Goal: Task Accomplishment & Management: Manage account settings

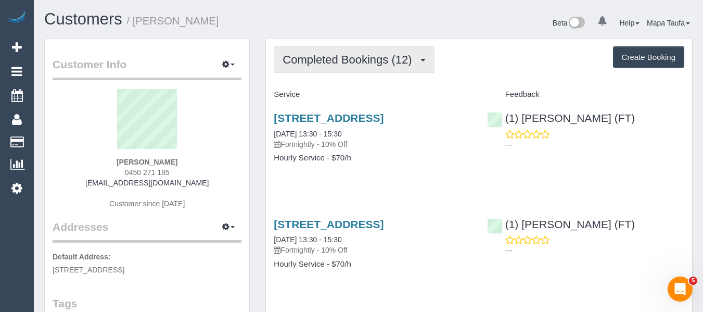
click at [294, 64] on span "Completed Bookings (12)" at bounding box center [350, 59] width 134 height 13
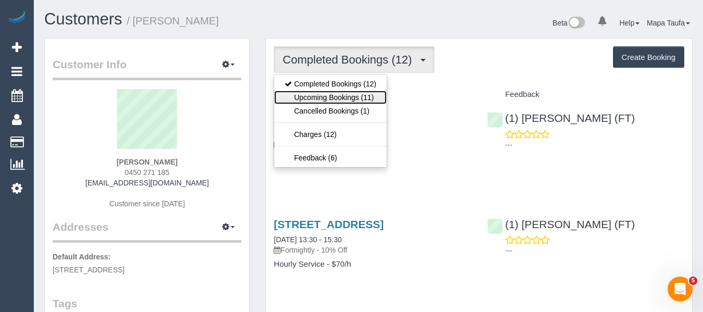
click at [307, 97] on link "Upcoming Bookings (11)" at bounding box center [330, 98] width 112 height 14
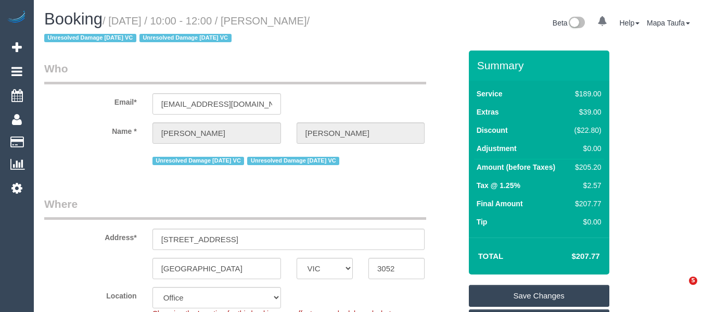
select select "VIC"
select select "string:stripe-pm_1PvTZw2GScqysDRVe0SddR0N"
select select "number:29"
select select "number:14"
select select "number:21"
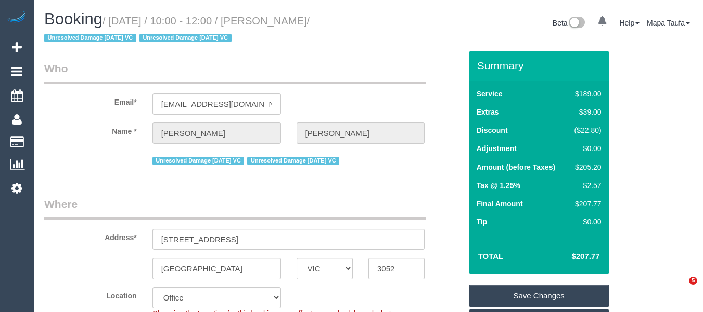
select select "number:36"
select select "number:34"
select select "number:13"
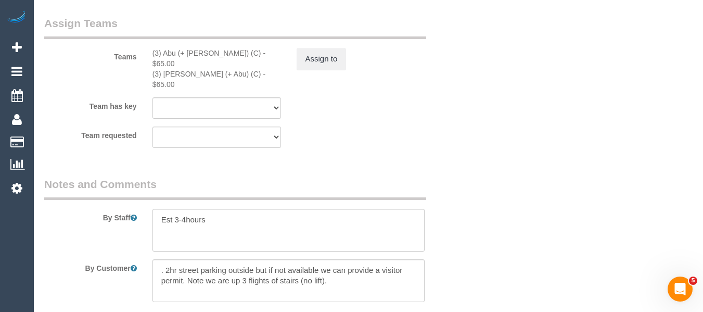
scroll to position [1817, 0]
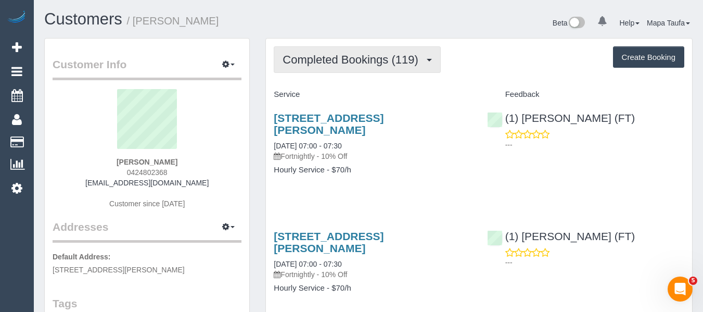
click at [295, 60] on span "Completed Bookings (119)" at bounding box center [353, 59] width 141 height 13
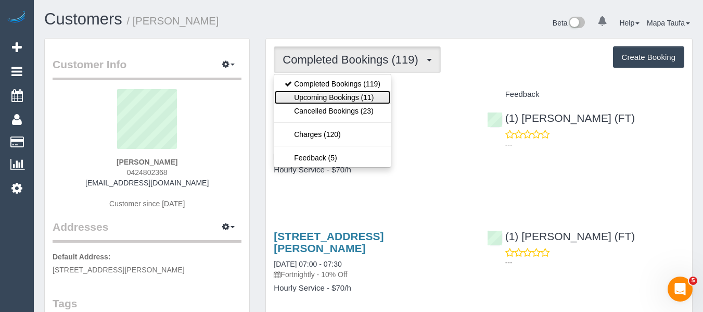
click at [295, 93] on link "Upcoming Bookings (11)" at bounding box center [332, 98] width 117 height 14
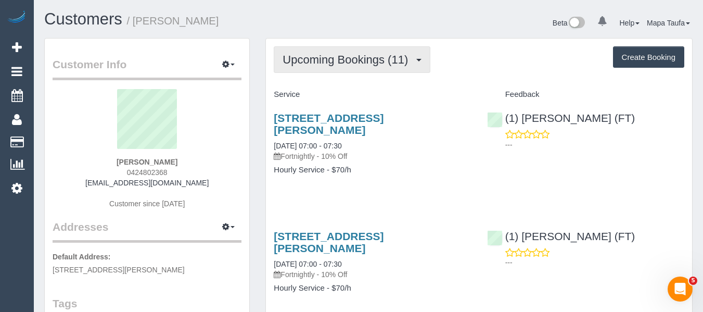
click at [342, 65] on span "Upcoming Bookings (11)" at bounding box center [348, 59] width 131 height 13
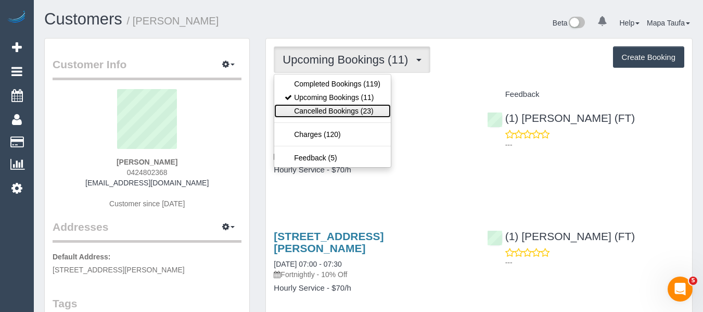
click at [330, 109] on link "Cancelled Bookings (23)" at bounding box center [332, 111] width 117 height 14
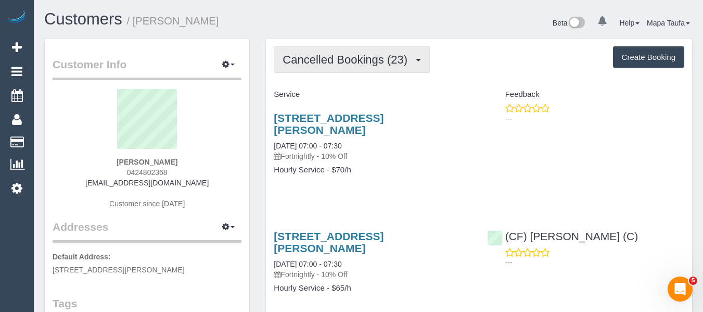
click at [319, 55] on span "Cancelled Bookings (23)" at bounding box center [348, 59] width 130 height 13
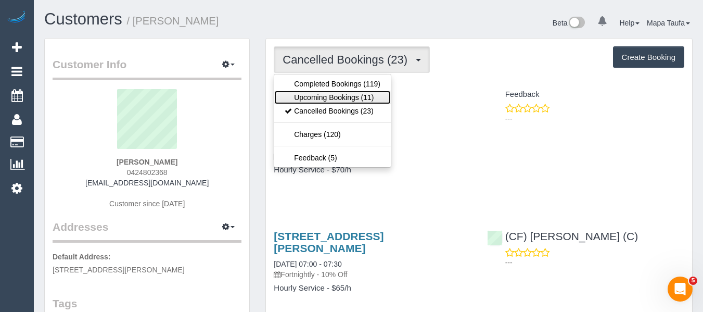
click at [313, 97] on link "Upcoming Bookings (11)" at bounding box center [332, 98] width 117 height 14
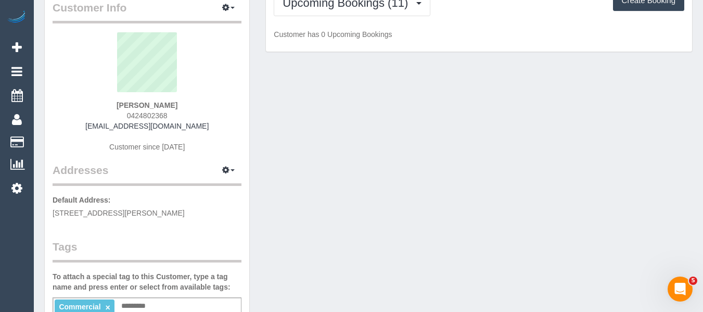
scroll to position [156, 0]
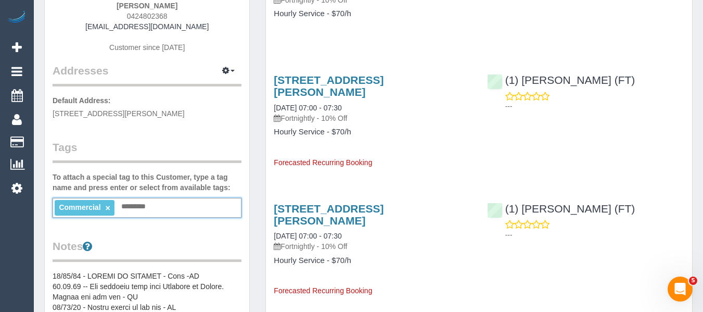
click at [136, 205] on input "text" at bounding box center [136, 207] width 35 height 14
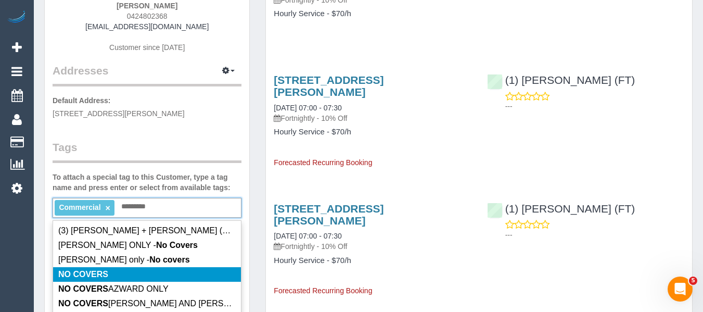
type input "*********"
click at [116, 270] on li "NO COVERS" at bounding box center [147, 274] width 188 height 15
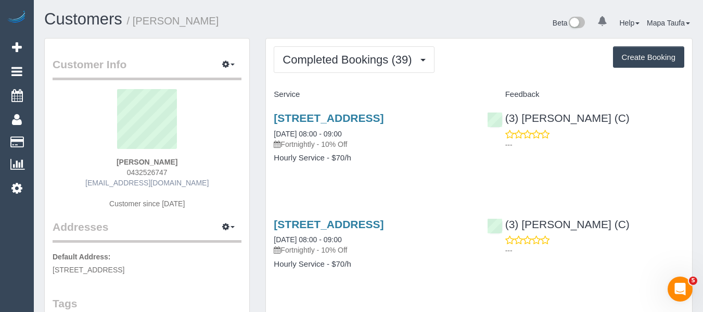
drag, startPoint x: 175, startPoint y: 173, endPoint x: 117, endPoint y: 181, distance: 59.3
click at [123, 172] on div "[PERSON_NAME] 0432526747 [EMAIL_ADDRESS][DOMAIN_NAME] Customer since [DATE]" at bounding box center [147, 154] width 189 height 130
copy span "0432526747"
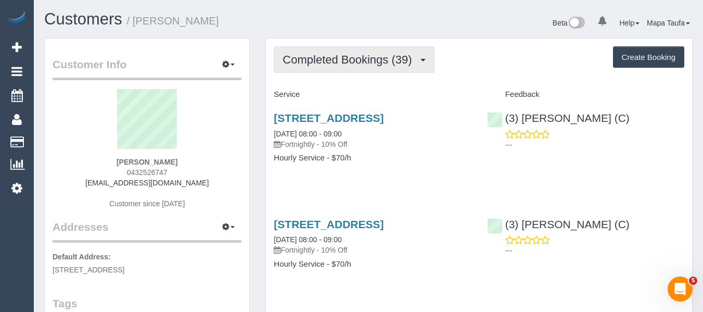
click at [352, 58] on span "Completed Bookings (39)" at bounding box center [350, 59] width 134 height 13
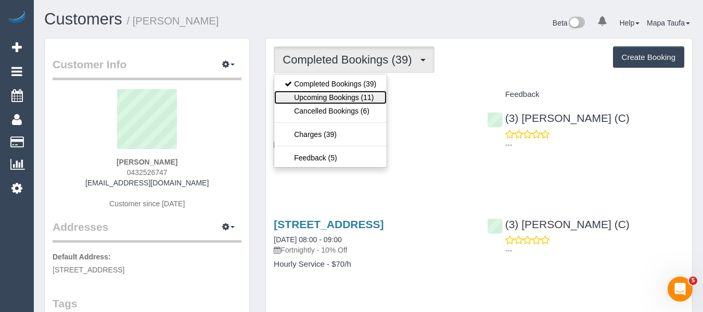
click at [351, 95] on link "Upcoming Bookings (11)" at bounding box center [330, 98] width 112 height 14
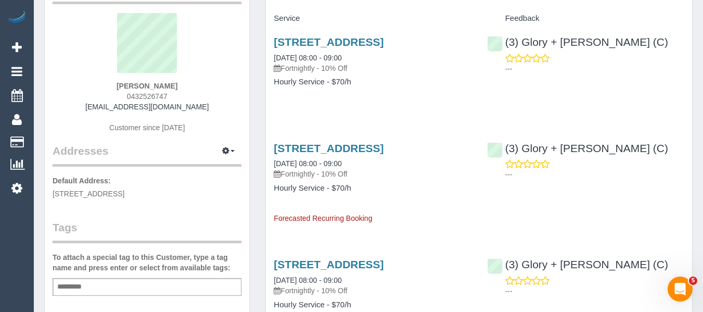
scroll to position [208, 0]
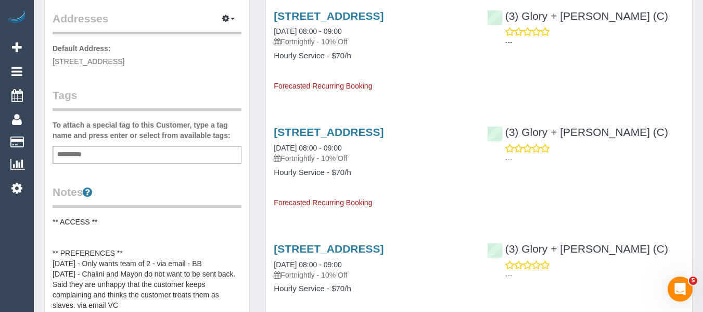
click at [104, 148] on div "Add a tag" at bounding box center [147, 155] width 189 height 18
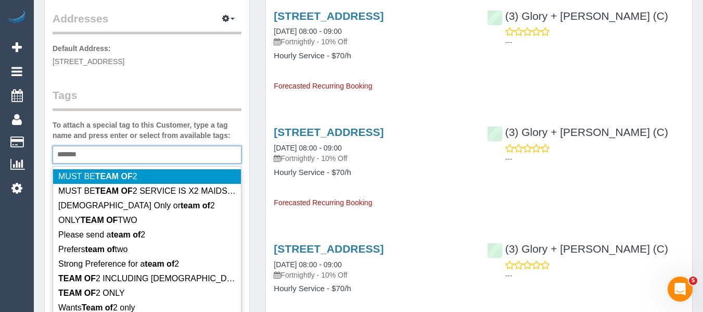
type input "*******"
click at [114, 173] on em "TEAM OF" at bounding box center [113, 176] width 37 height 9
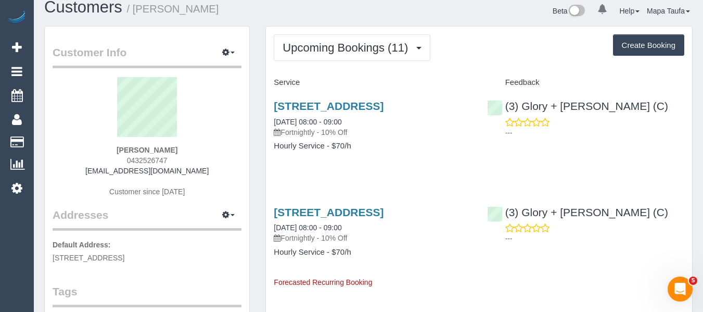
scroll to position [0, 0]
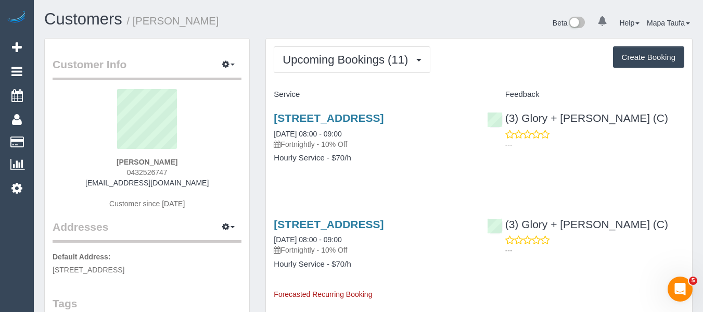
drag, startPoint x: 182, startPoint y: 170, endPoint x: 110, endPoint y: 173, distance: 71.4
click at [110, 173] on div "Clinton Fernandes 0432526747 clinton_fernandes@icloud.com Customer since 2024" at bounding box center [147, 154] width 189 height 130
copy span "0432526747"
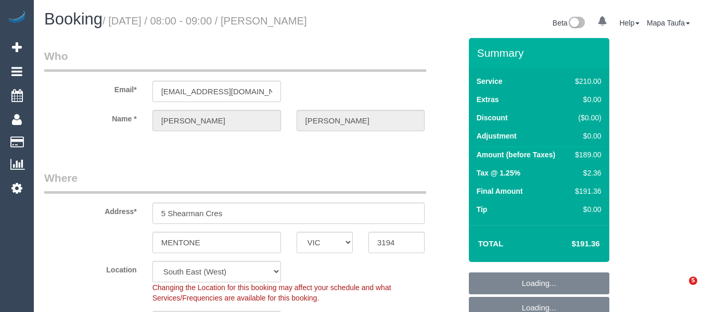
select select "VIC"
select select "180"
select select "number:27"
select select "number:14"
select select "number:18"
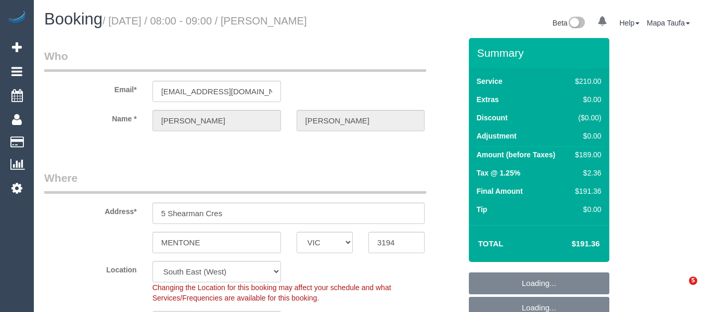
select select "number:22"
select select "number:34"
select select "number:12"
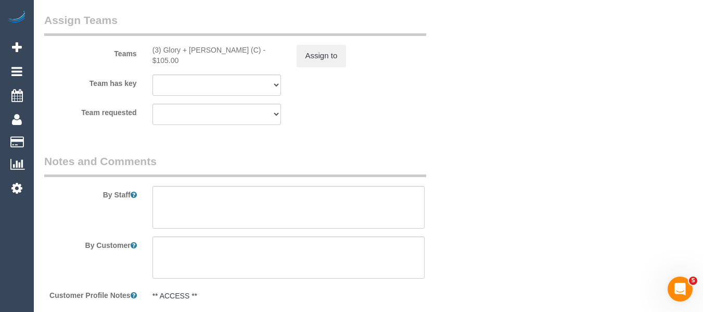
scroll to position [2096, 0]
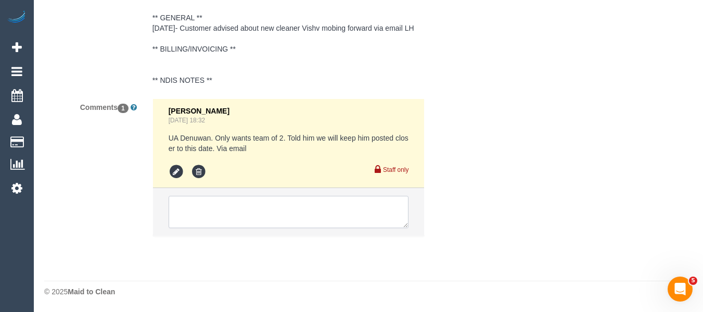
click at [276, 225] on textarea at bounding box center [289, 212] width 241 height 32
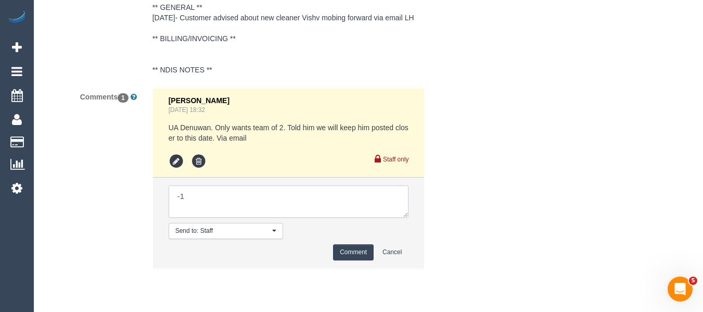
drag, startPoint x: 247, startPoint y: 208, endPoint x: 167, endPoint y: 222, distance: 81.3
click at [148, 215] on div "Bronie Bryant Sep 15, 2025 18:32 UA Denuwan. Only wants team of 2. Told him we …" at bounding box center [289, 183] width 288 height 191
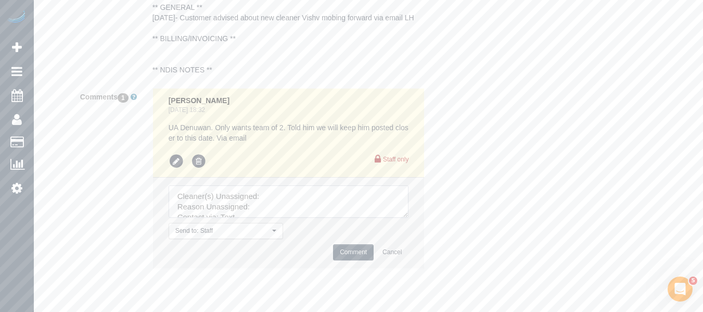
type textarea "Cleaner(s) Unassigned: Reason Unassigned: Contact via: Text Which message sent:…"
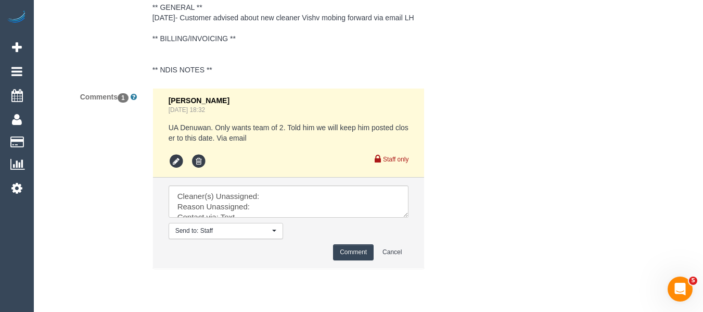
click at [121, 149] on div "Comments 1 Bronie Bryant Sep 15, 2025 18:32 UA Denuwan. Only wants team of 2. T…" at bounding box center [252, 183] width 433 height 191
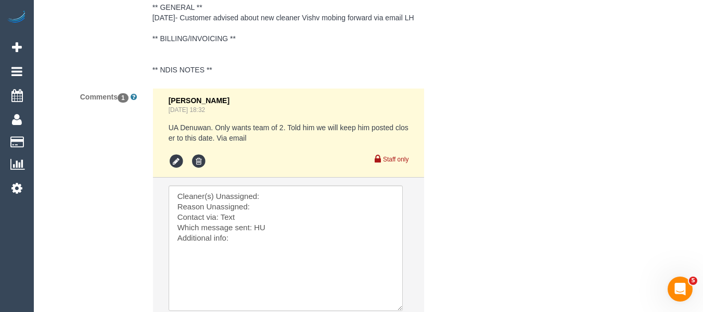
drag, startPoint x: 405, startPoint y: 225, endPoint x: 392, endPoint y: 311, distance: 87.5
drag, startPoint x: 155, startPoint y: 205, endPoint x: 127, endPoint y: 181, distance: 36.9
click at [128, 181] on div "Comments 1 Bronie Bryant Sep 15, 2025 18:32 UA Denuwan. Only wants team of 2. T…" at bounding box center [252, 229] width 433 height 282
click at [310, 205] on textarea at bounding box center [285, 246] width 233 height 123
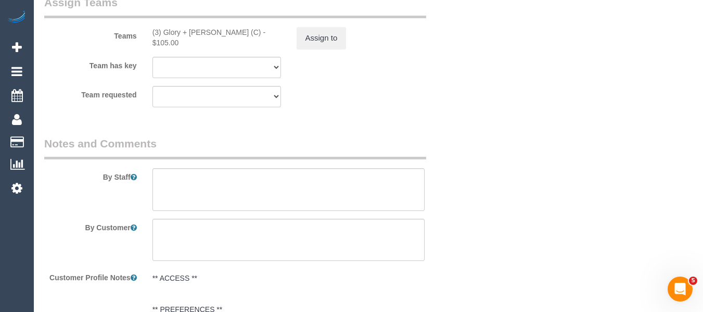
scroll to position [1575, 0]
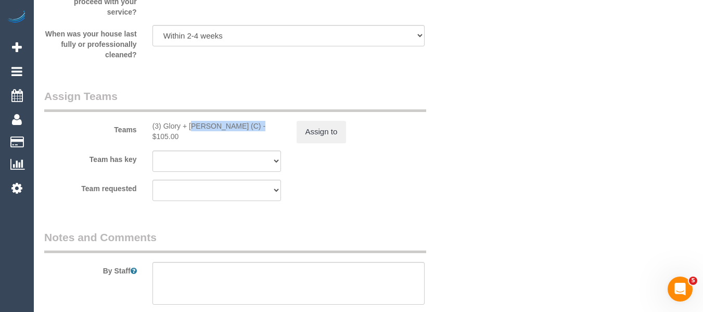
drag, startPoint x: 221, startPoint y: 124, endPoint x: 163, endPoint y: 127, distance: 57.3
click at [163, 127] on div "(3) Glory + Mary (C) - $105.00" at bounding box center [217, 131] width 129 height 21
copy div "Glory + Mary (C) -"
click at [328, 136] on button "Assign to" at bounding box center [322, 132] width 50 height 22
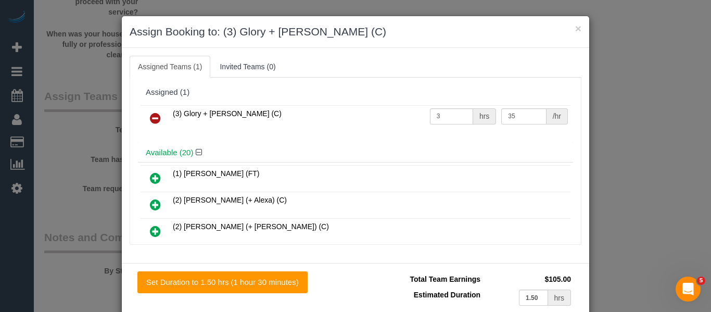
click at [150, 118] on icon at bounding box center [155, 118] width 11 height 12
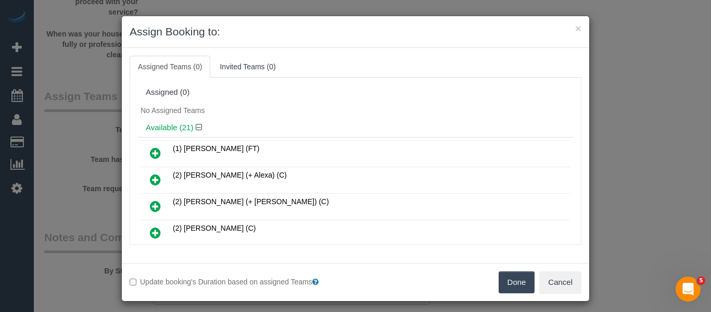
click at [500, 280] on button "Done" at bounding box center [517, 282] width 36 height 22
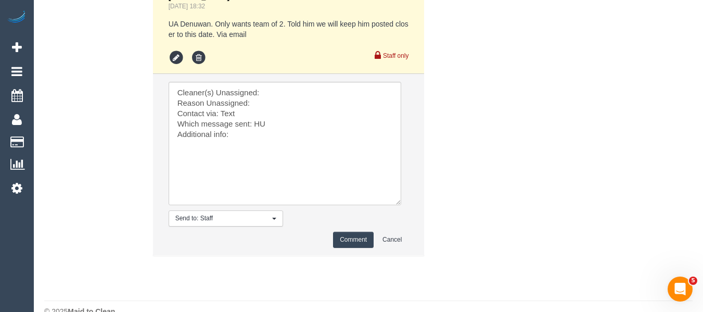
scroll to position [2200, 0]
click at [274, 104] on textarea at bounding box center [285, 142] width 233 height 123
paste textarea "Glory + Mary (C) -"
click at [267, 113] on textarea at bounding box center [285, 142] width 233 height 123
click at [232, 125] on textarea at bounding box center [285, 142] width 233 height 123
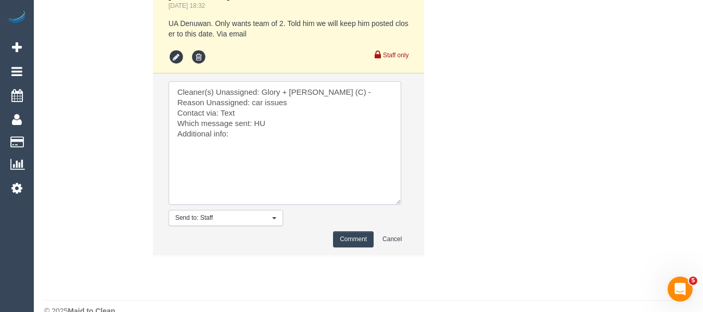
click at [232, 125] on textarea at bounding box center [285, 142] width 233 height 123
click at [262, 130] on textarea at bounding box center [285, 142] width 233 height 123
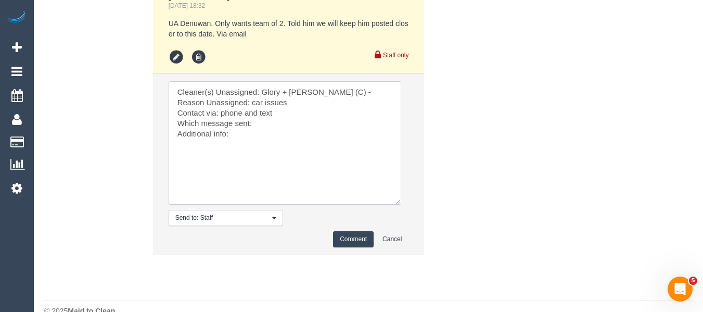
click at [251, 142] on textarea at bounding box center [285, 142] width 233 height 123
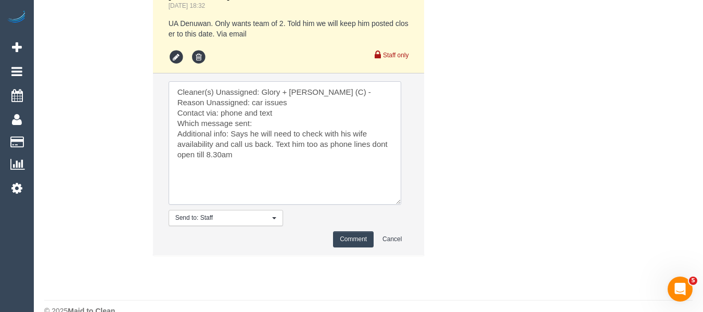
type textarea "Cleaner(s) Unassigned: Glory + Mary (C) - Reason Unassigned: car issues Contact…"
click at [341, 247] on button "Comment" at bounding box center [353, 239] width 41 height 16
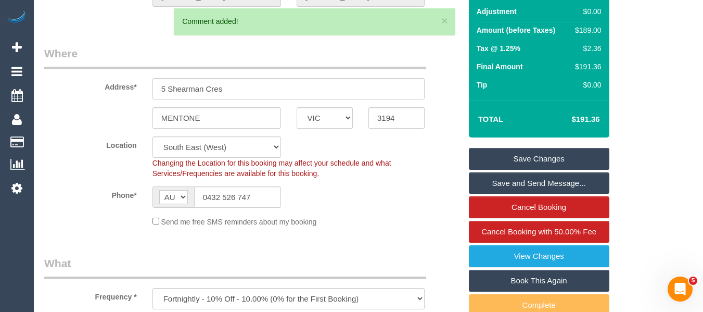
scroll to position [123, 0]
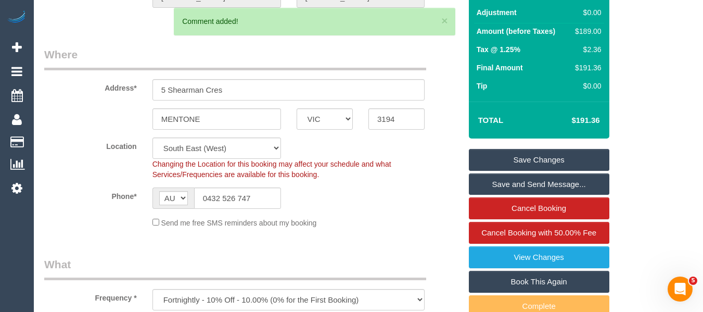
click at [550, 156] on link "Save Changes" at bounding box center [539, 160] width 141 height 22
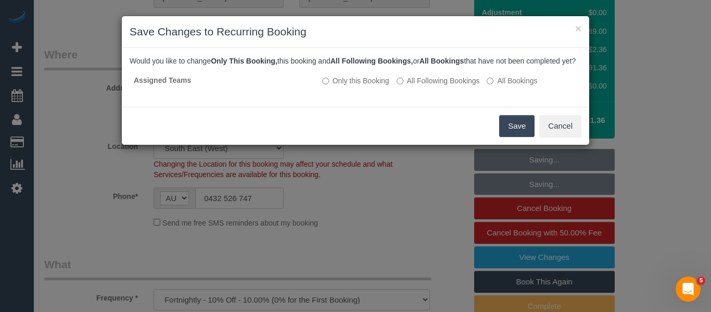
click at [507, 129] on button "Save" at bounding box center [516, 126] width 35 height 22
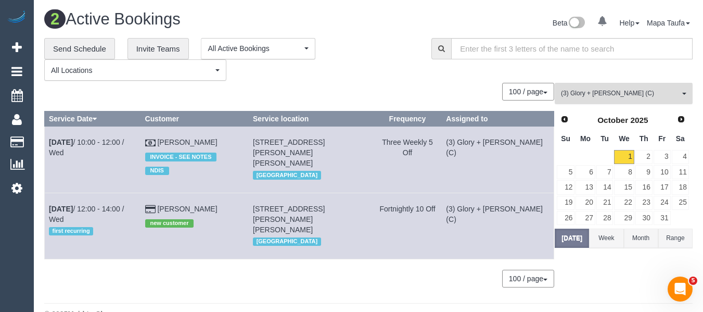
drag, startPoint x: 605, startPoint y: 86, endPoint x: 602, endPoint y: 94, distance: 8.6
click at [605, 86] on button "(3) Glory + Mary (C) All Teams" at bounding box center [624, 93] width 138 height 21
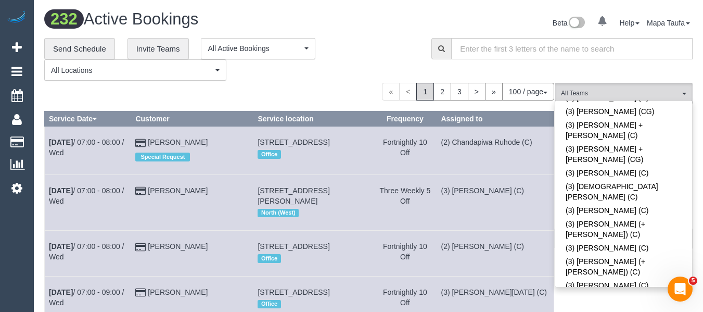
scroll to position [1374, 0]
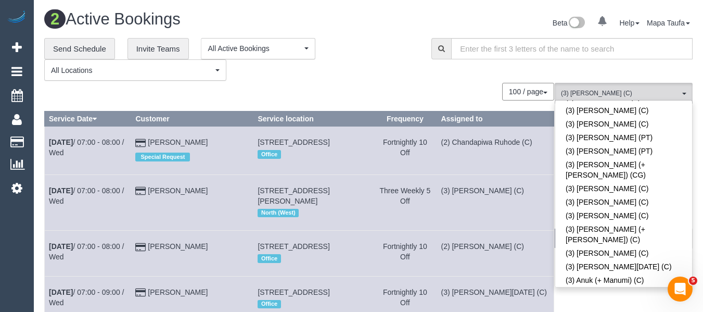
click at [354, 84] on div "100 / page 10 / page 20 / page 30 / page 40 / page 50 / page 100 / page" at bounding box center [299, 92] width 510 height 18
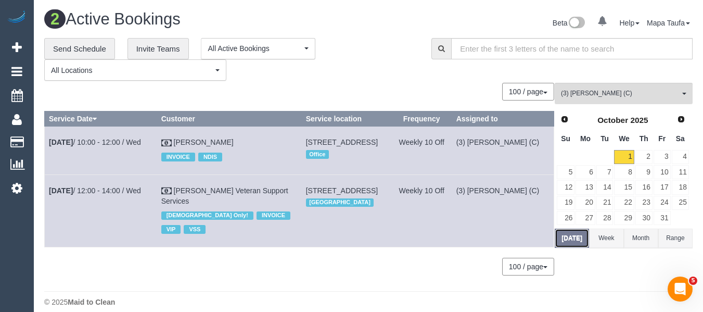
click at [571, 236] on button "Today" at bounding box center [572, 238] width 34 height 19
drag, startPoint x: 200, startPoint y: 136, endPoint x: 184, endPoint y: 143, distance: 17.5
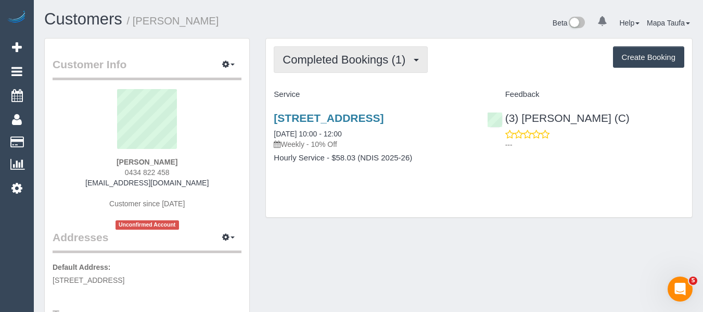
drag, startPoint x: 296, startPoint y: 53, endPoint x: 305, endPoint y: 79, distance: 27.0
click at [296, 54] on span "Completed Bookings (1)" at bounding box center [347, 59] width 128 height 13
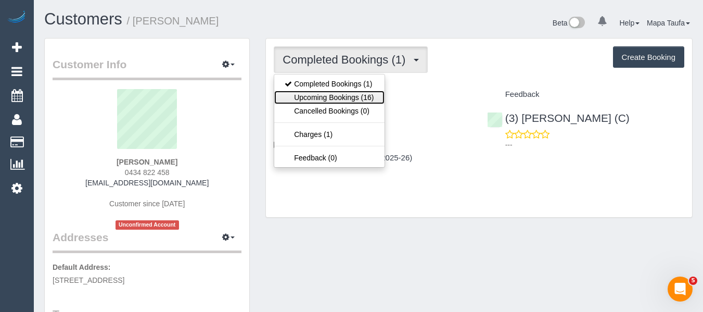
click at [311, 92] on link "Upcoming Bookings (16)" at bounding box center [329, 98] width 110 height 14
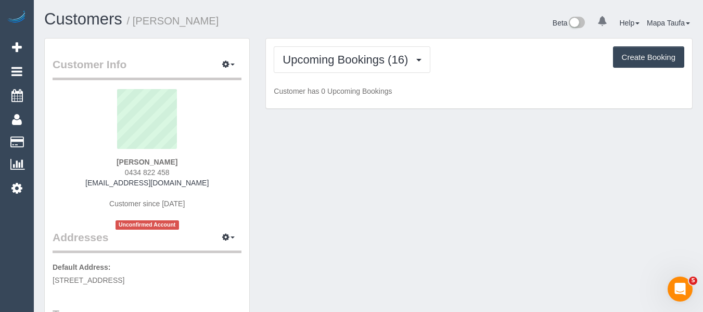
click at [138, 169] on span "0434 822 458" at bounding box center [147, 172] width 45 height 8
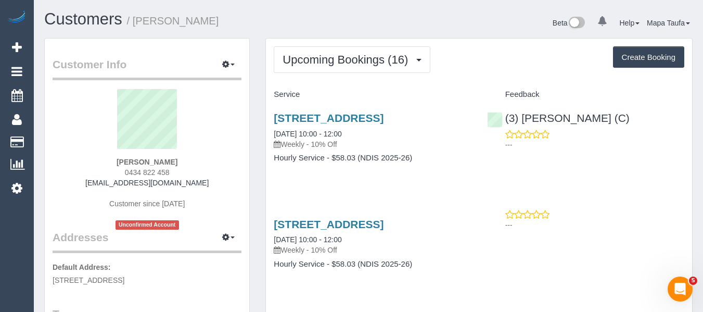
drag, startPoint x: 184, startPoint y: 174, endPoint x: 130, endPoint y: 174, distance: 54.7
click at [130, 174] on div "Kathryn McKellar 0434 822 458 suedenmead@gmail.com Customer since 2025 Unconfir…" at bounding box center [147, 159] width 189 height 141
click at [204, 171] on div "Kathryn McKellar 0434 822 458 suedenmead@gmail.com Customer since 2025 Unconfir…" at bounding box center [147, 159] width 189 height 141
drag, startPoint x: 138, startPoint y: 170, endPoint x: 115, endPoint y: 172, distance: 24.0
click at [112, 170] on div "Kathryn McKellar 0434 822 458 suedenmead@gmail.com Customer since 2025 Unconfir…" at bounding box center [147, 159] width 189 height 141
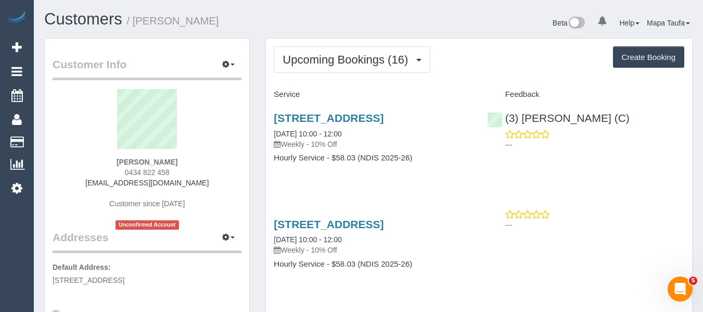
copy span "0434 822 458"
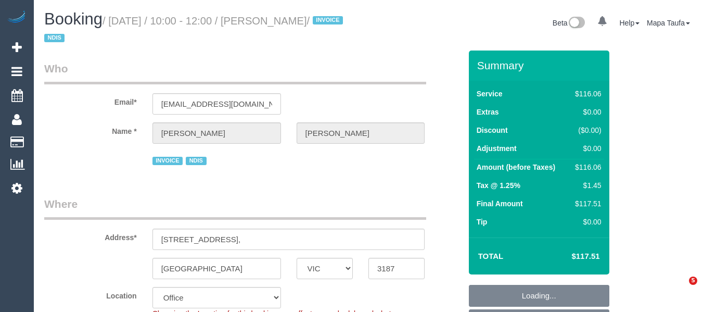
select select "VIC"
select select "number:28"
select select "number:14"
select select "number:19"
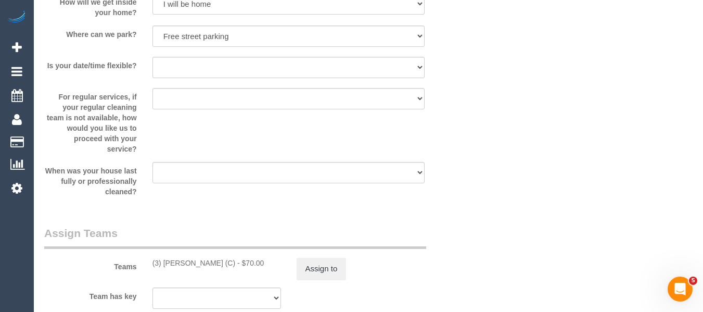
scroll to position [1755, 0]
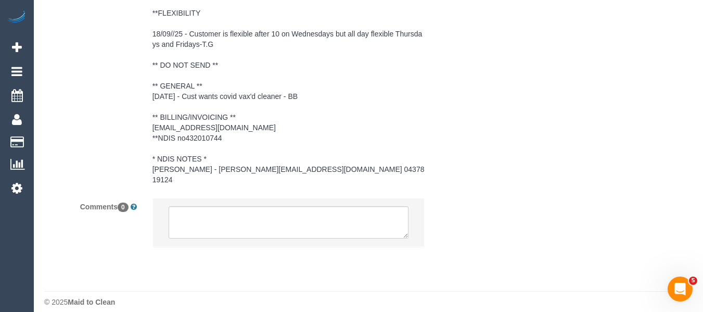
click at [268, 198] on li at bounding box center [289, 222] width 272 height 48
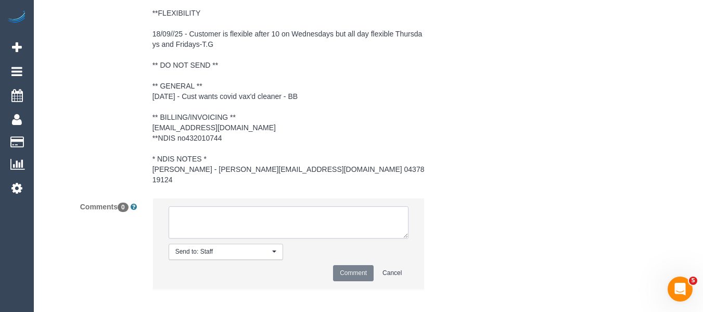
click at [268, 206] on textarea at bounding box center [289, 222] width 241 height 32
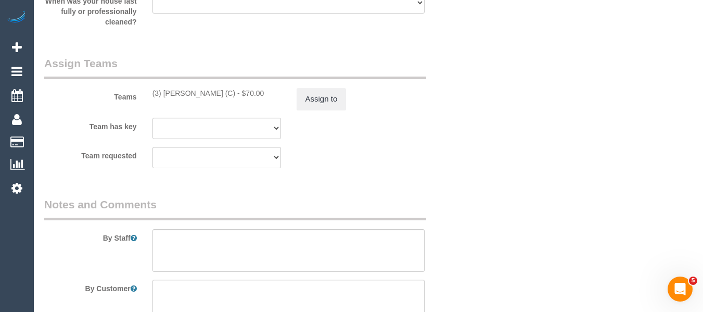
scroll to position [1339, 0]
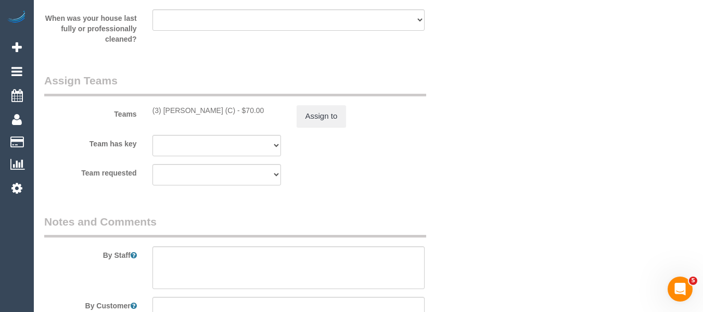
drag, startPoint x: 237, startPoint y: 111, endPoint x: 263, endPoint y: 115, distance: 26.2
click at [163, 111] on div "(3) Chamodi Liyanage (C) - $70.00" at bounding box center [217, 110] width 129 height 10
copy div "Chamodi Liyanage (C)"
click at [312, 115] on button "Assign to" at bounding box center [322, 116] width 50 height 22
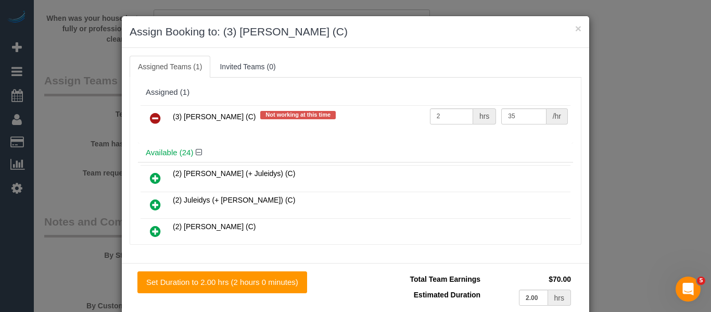
click at [151, 124] on icon at bounding box center [155, 118] width 11 height 12
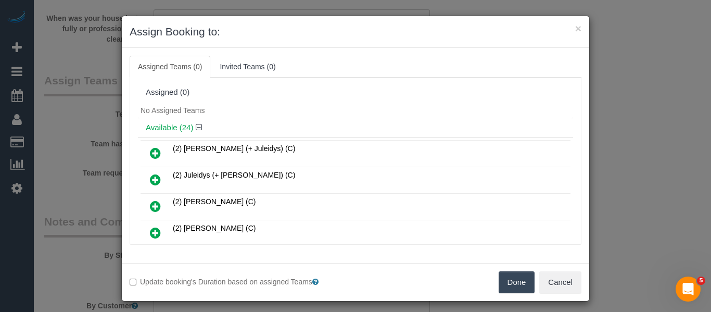
click at [507, 284] on button "Done" at bounding box center [517, 282] width 36 height 22
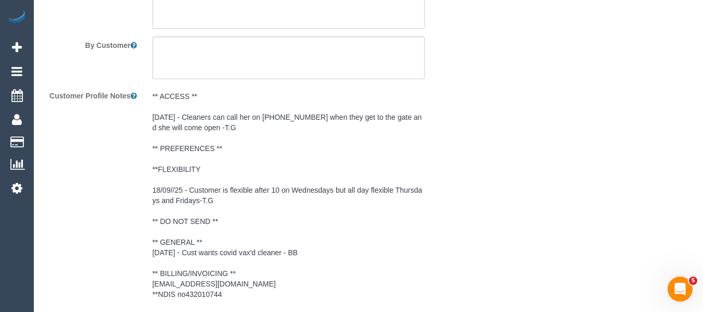
scroll to position [1798, 0]
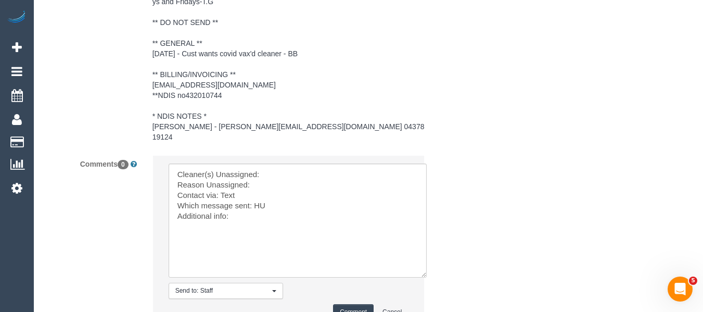
drag, startPoint x: 421, startPoint y: 263, endPoint x: 381, endPoint y: 254, distance: 40.8
click at [423, 276] on textarea at bounding box center [298, 220] width 258 height 114
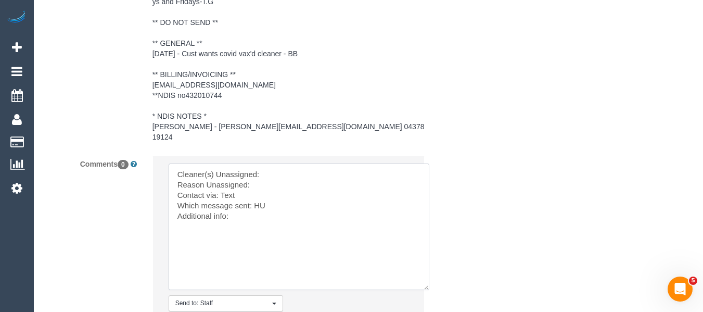
click at [265, 163] on textarea at bounding box center [299, 226] width 261 height 127
paste textarea "Chamodi Liyanage (C)"
click at [267, 173] on textarea at bounding box center [299, 226] width 261 height 127
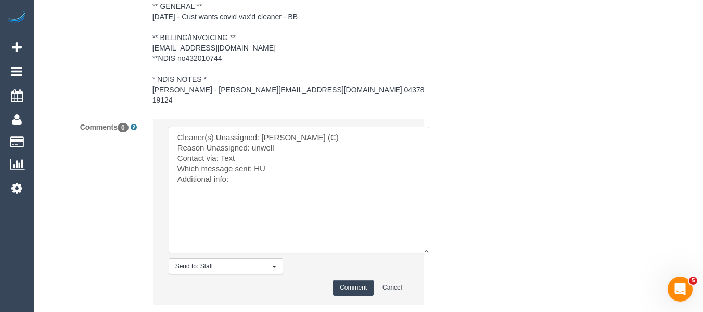
scroll to position [1850, 0]
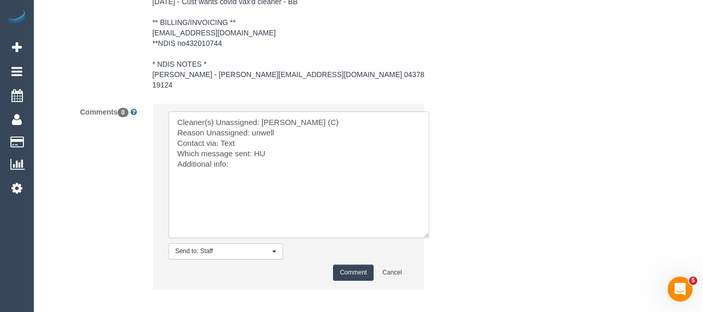
click at [257, 144] on textarea at bounding box center [299, 174] width 261 height 127
type textarea "Cleaner(s) Unassigned: Chamodi Liyanage (C) Reason Unassigned: unwell Contact v…"
click at [352, 264] on button "Comment" at bounding box center [353, 272] width 41 height 16
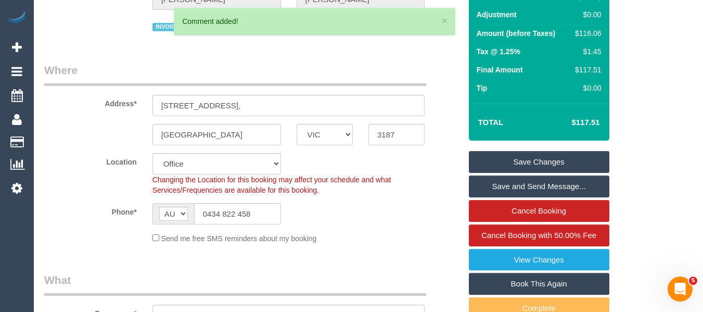
scroll to position [133, 0]
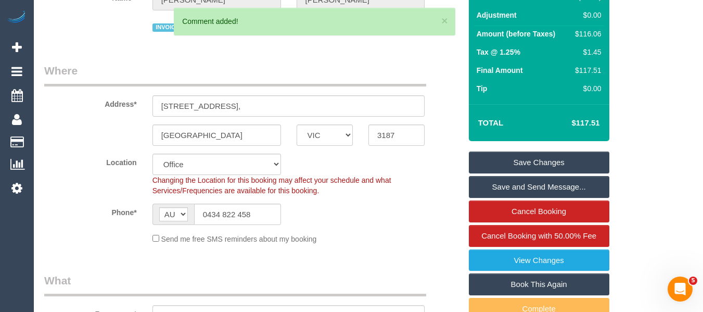
click at [551, 170] on link "Save Changes" at bounding box center [539, 162] width 141 height 22
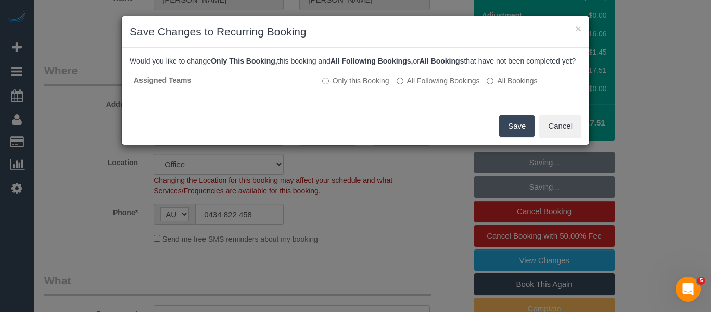
click at [517, 137] on button "Save" at bounding box center [516, 126] width 35 height 22
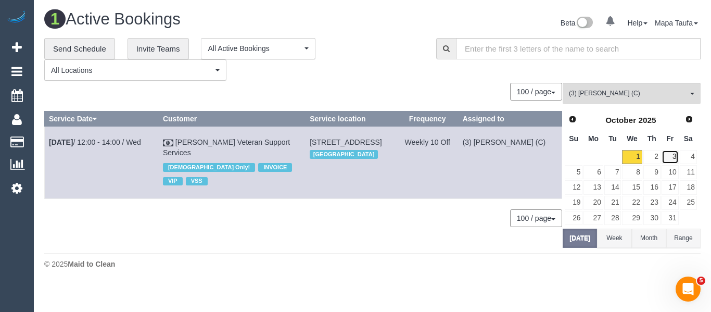
click at [671, 157] on link "3" at bounding box center [670, 157] width 17 height 14
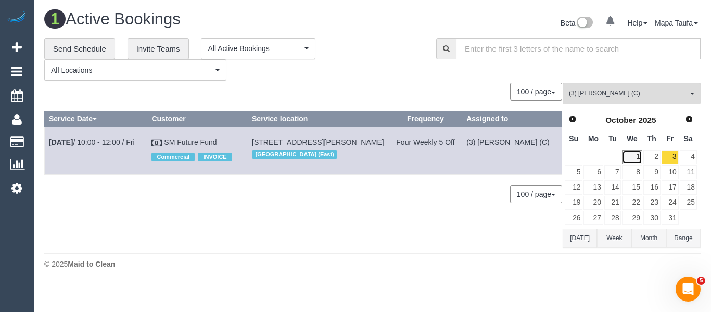
click at [635, 152] on link "1" at bounding box center [632, 157] width 20 height 14
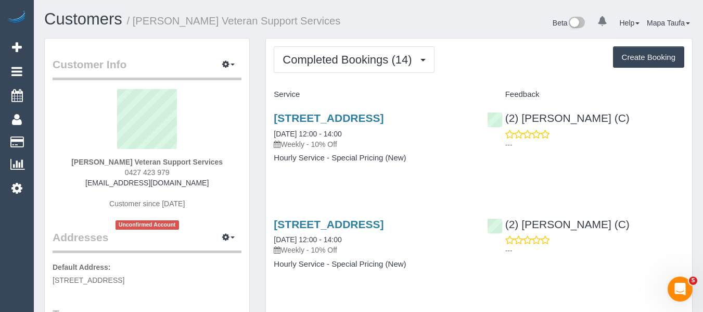
drag, startPoint x: 149, startPoint y: 169, endPoint x: 125, endPoint y: 166, distance: 23.7
click at [118, 168] on div "[PERSON_NAME] Veteran Support Services 0427 423 979 [EMAIL_ADDRESS][DOMAIN_NAME…" at bounding box center [147, 159] width 189 height 141
copy span "0427 423 979"
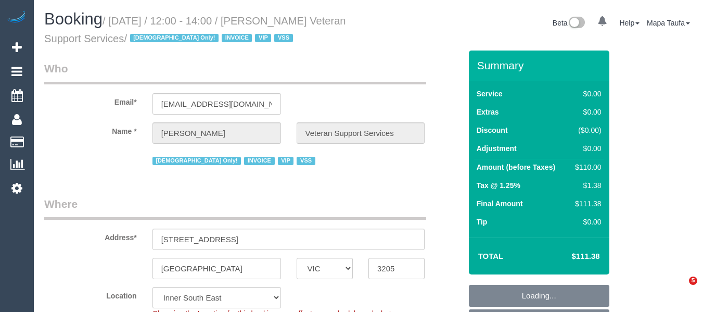
select select "VIC"
select select "120"
select select "number:27"
select select "number:14"
select select "number:19"
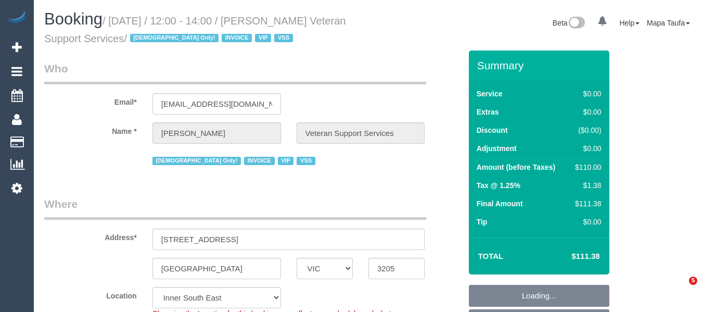
select select "number:36"
select select "number:34"
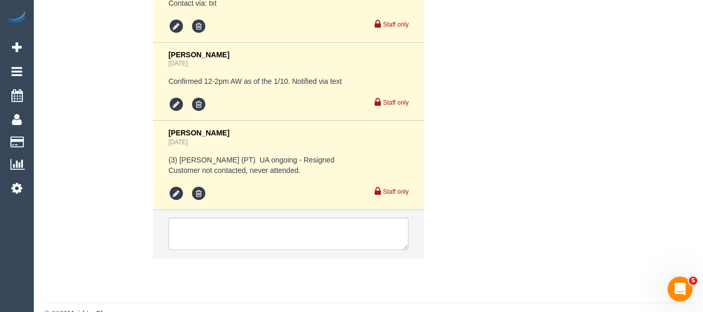
scroll to position [2188, 0]
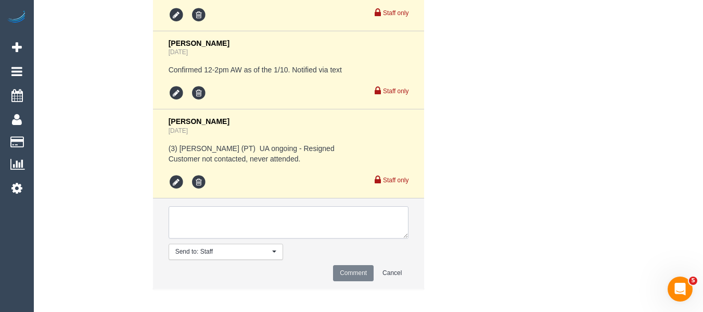
click at [231, 208] on textarea at bounding box center [289, 222] width 241 height 32
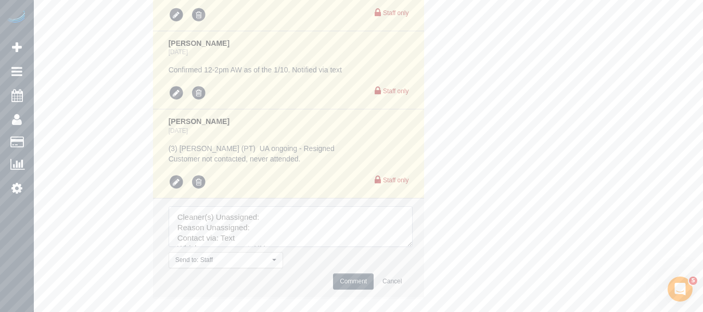
drag, startPoint x: 406, startPoint y: 234, endPoint x: 413, endPoint y: 280, distance: 46.3
click at [413, 247] on textarea at bounding box center [291, 226] width 244 height 41
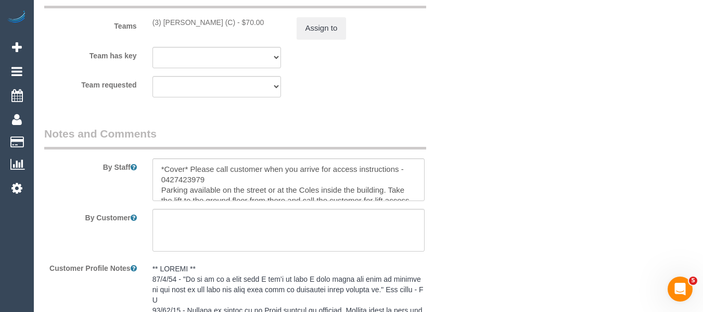
scroll to position [1355, 0]
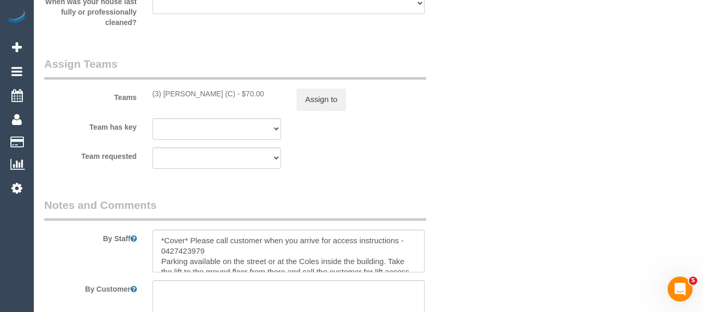
drag, startPoint x: 238, startPoint y: 97, endPoint x: 231, endPoint y: 98, distance: 8.0
click at [164, 94] on div "(3) [PERSON_NAME] (C) - $70.00" at bounding box center [217, 94] width 129 height 10
copy div "[PERSON_NAME] (C) -"
click at [323, 99] on button "Assign to" at bounding box center [322, 100] width 50 height 22
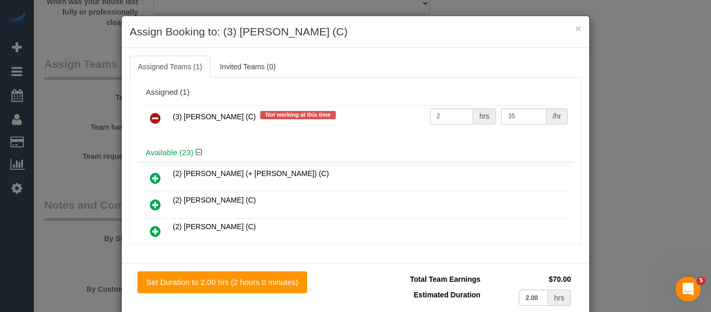
click at [163, 120] on link at bounding box center [155, 118] width 24 height 21
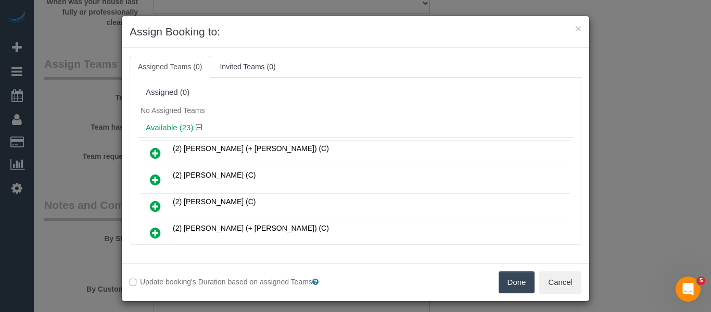
click at [513, 285] on button "Done" at bounding box center [517, 282] width 36 height 22
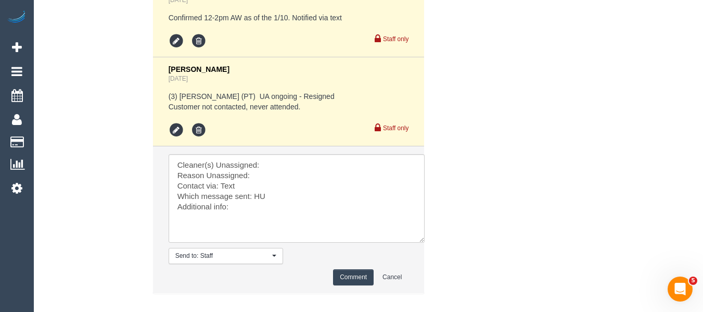
scroll to position [2287, 0]
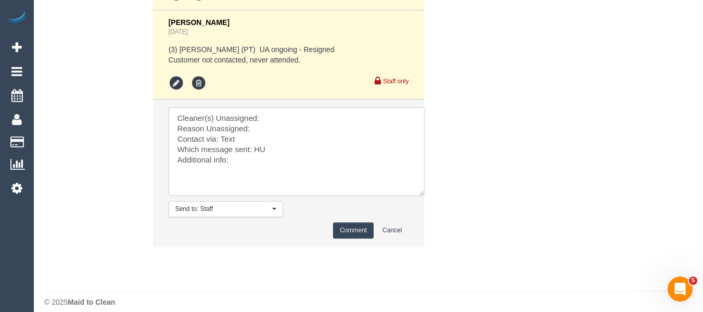
click at [288, 107] on textarea at bounding box center [297, 151] width 256 height 89
paste textarea "[PERSON_NAME] (C) -"
click at [280, 118] on textarea at bounding box center [297, 151] width 256 height 89
type textarea "Cleaner(s) Unassigned: [PERSON_NAME] (C) - Reason Unassigned: unwell Contact vi…"
click at [361, 224] on button "Comment" at bounding box center [353, 230] width 41 height 16
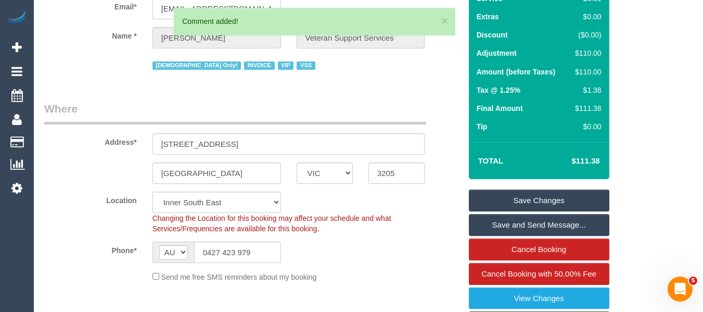
scroll to position [81, 0]
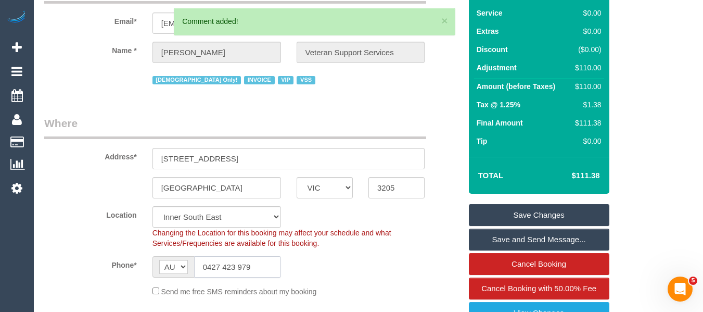
click at [241, 276] on input "0427 423 979" at bounding box center [237, 266] width 87 height 21
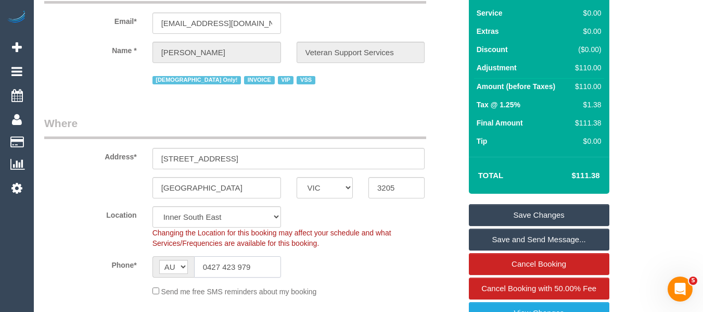
click at [241, 276] on input "0427 423 979" at bounding box center [237, 266] width 87 height 21
click at [524, 209] on link "Save Changes" at bounding box center [539, 215] width 141 height 22
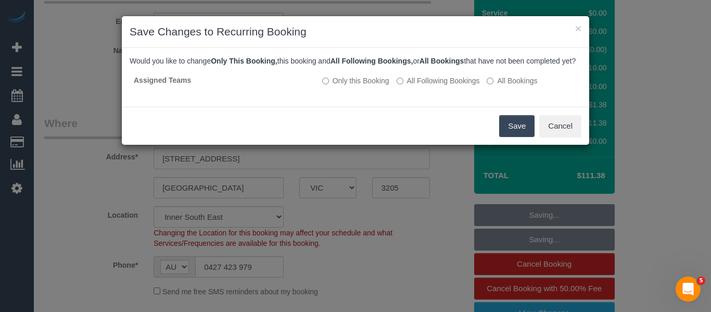
click at [508, 130] on button "Save" at bounding box center [516, 126] width 35 height 22
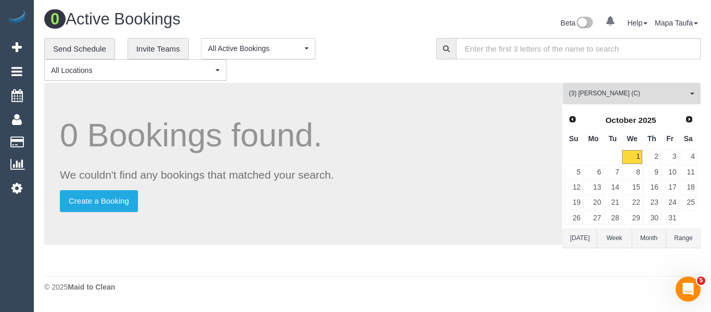
click at [597, 87] on button "(3) Chamodi Liyanage (C) All Teams" at bounding box center [632, 93] width 138 height 21
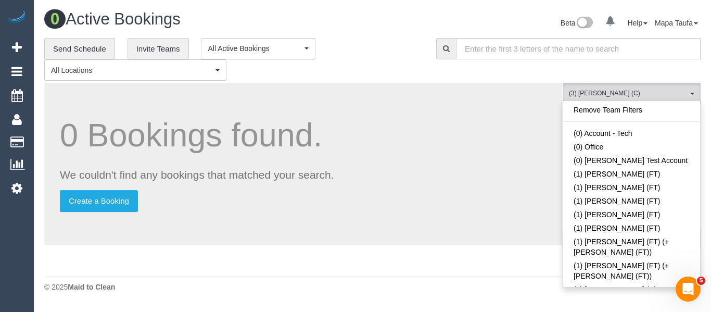
scroll to position [1374, 0]
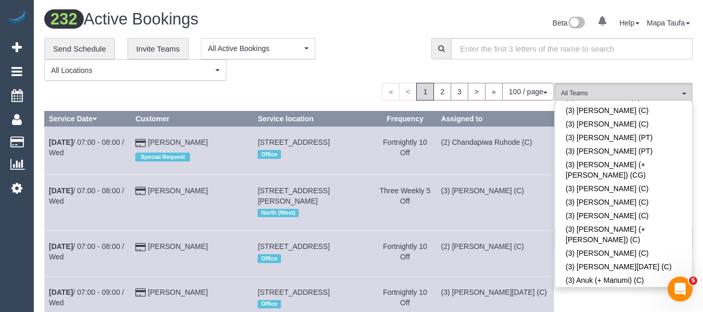
click at [377, 69] on div "**********" at bounding box center [230, 59] width 372 height 43
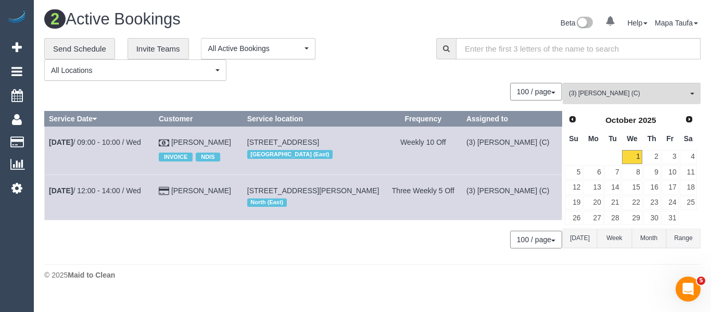
click at [580, 237] on button "Today" at bounding box center [580, 238] width 34 height 19
click at [589, 94] on span "(3) [PERSON_NAME] (C)" at bounding box center [628, 93] width 119 height 9
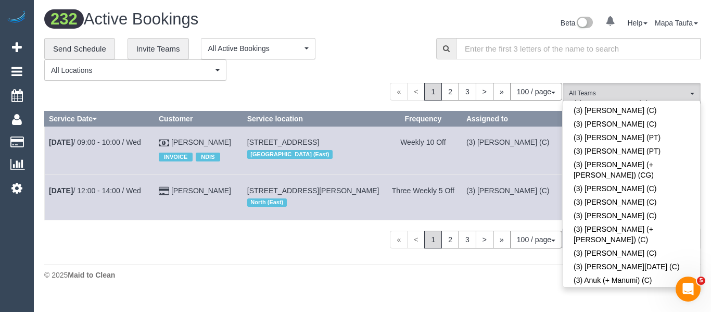
scroll to position [2160, 0]
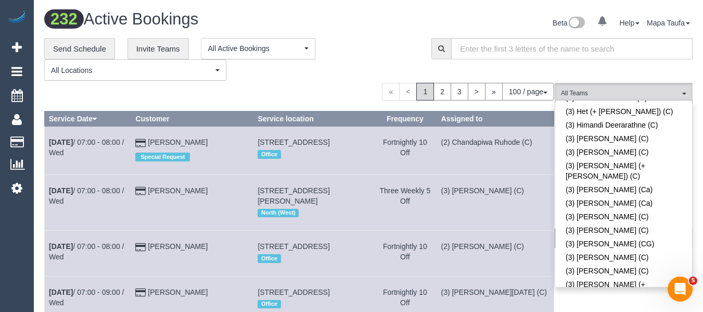
drag, startPoint x: 376, startPoint y: 74, endPoint x: 381, endPoint y: 80, distance: 7.4
click at [373, 74] on div "**********" at bounding box center [230, 59] width 372 height 43
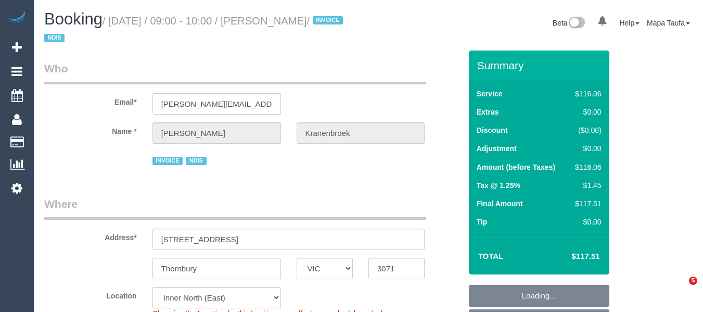
select select "VIC"
select select "string:check"
select select "number:29"
select select "number:14"
select select "number:19"
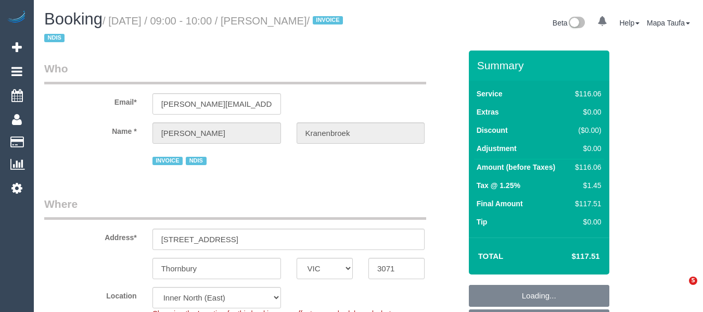
select select "number:23"
select select "number:34"
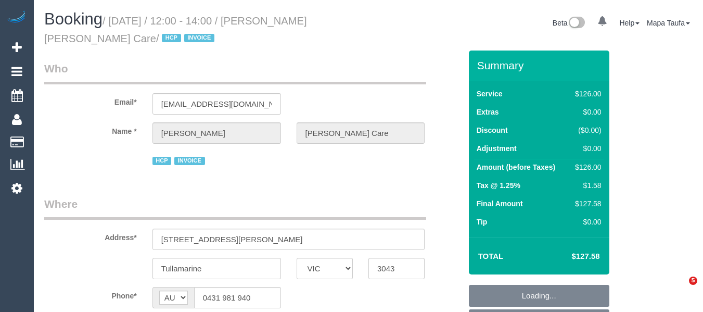
select select "VIC"
select select "object:659"
select select "120"
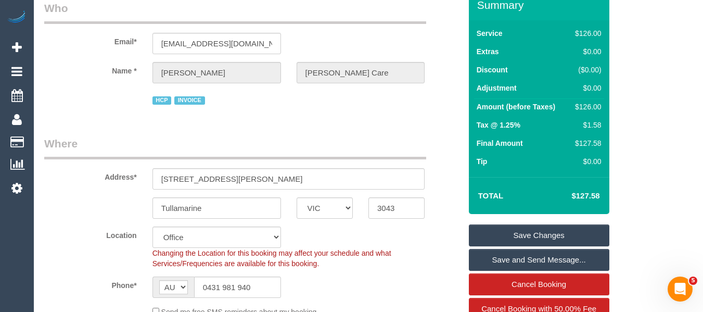
scroll to position [208, 0]
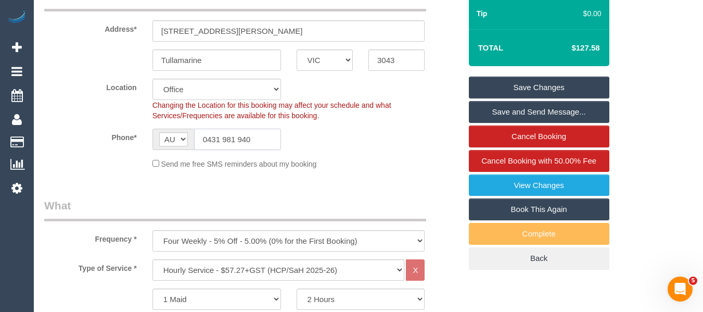
click at [234, 146] on input "0431 981 940" at bounding box center [237, 139] width 87 height 21
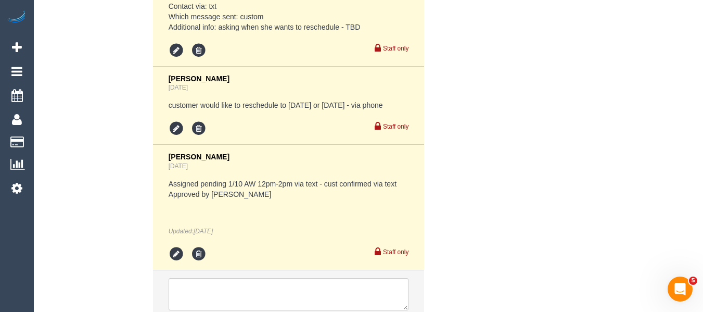
scroll to position [2058, 0]
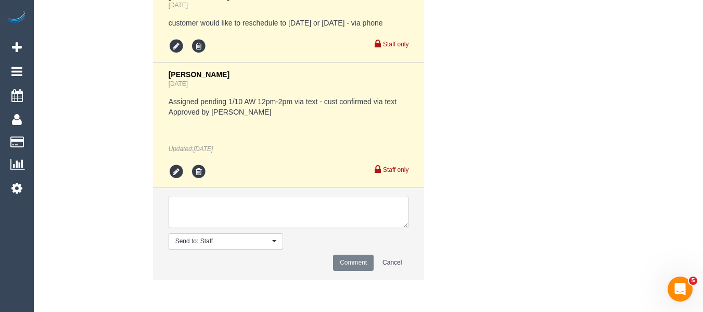
click at [234, 206] on textarea at bounding box center [289, 212] width 241 height 32
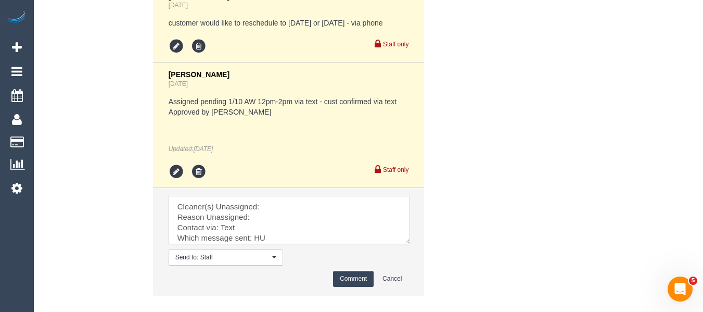
drag, startPoint x: 406, startPoint y: 239, endPoint x: 414, endPoint y: 272, distance: 34.5
click at [410, 244] on textarea at bounding box center [290, 220] width 242 height 48
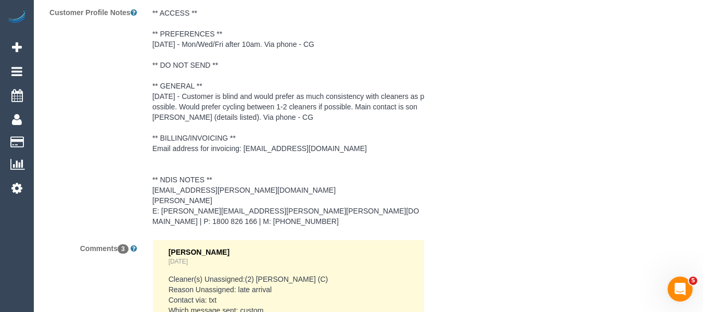
scroll to position [1850, 0]
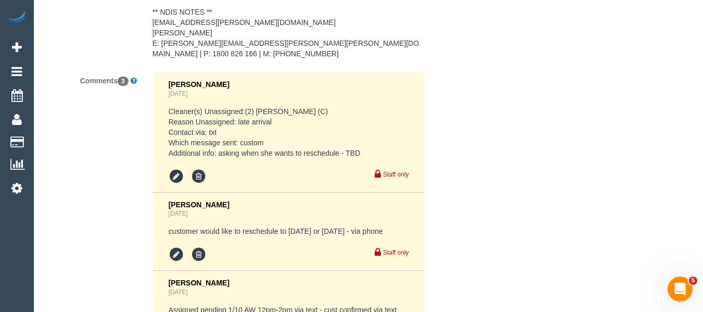
type textarea "Cleaner(s) Unassigned: Reason Unassigned: Contact via: Text Which message sent:…"
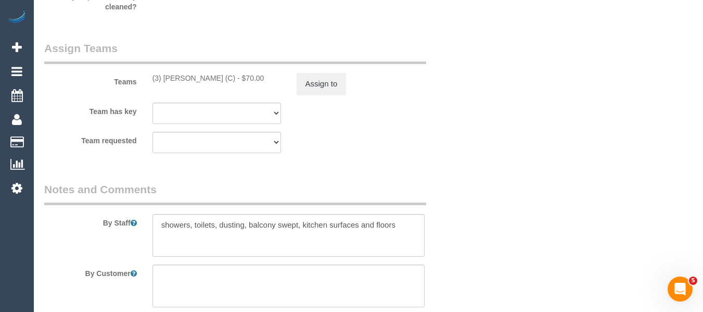
scroll to position [1329, 0]
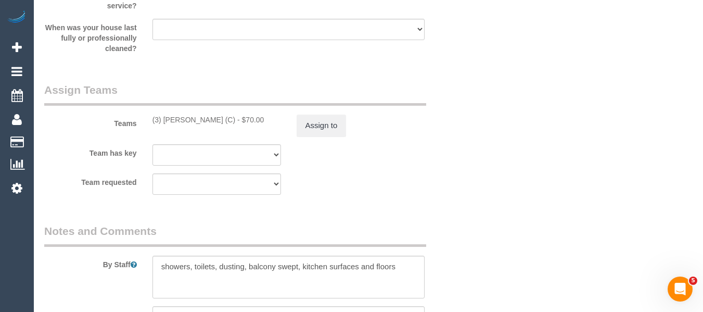
drag, startPoint x: 235, startPoint y: 120, endPoint x: 157, endPoint y: 117, distance: 78.1
click at [157, 117] on div "(3) Milasha Fernando (C) - $70.00" at bounding box center [217, 120] width 129 height 10
copy div "3) Milasha Fernando (C)"
click at [317, 128] on button "Assign to" at bounding box center [322, 126] width 50 height 22
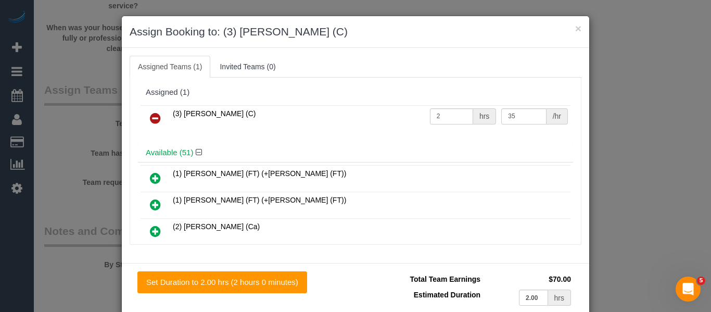
click at [151, 121] on icon at bounding box center [155, 118] width 11 height 12
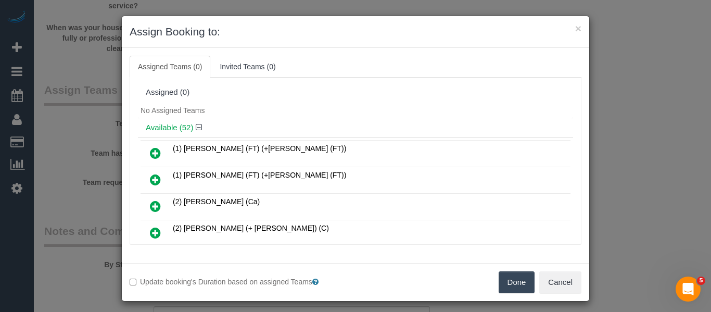
click at [507, 278] on button "Done" at bounding box center [517, 282] width 36 height 22
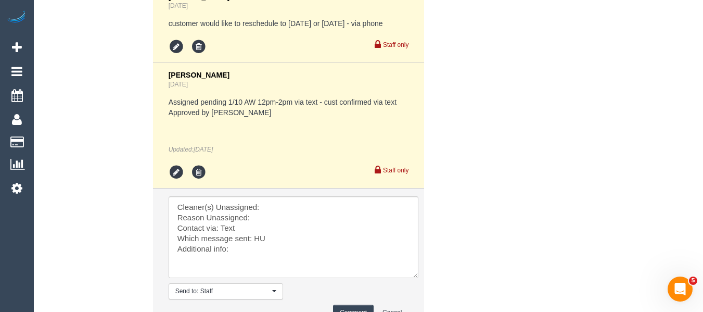
scroll to position [2150, 0]
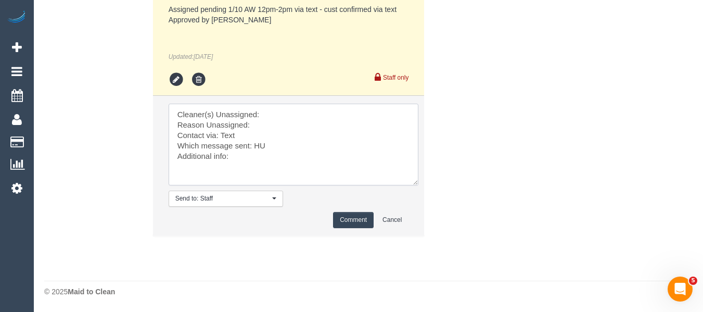
click at [306, 110] on textarea at bounding box center [294, 145] width 250 height 82
paste textarea "3) Milasha Fernando (C)"
click at [261, 124] on textarea at bounding box center [294, 145] width 250 height 82
type textarea "Cleaner(s) Unassigned: 3) Milasha Fernando (C) Reason Unassigned: phone issues …"
click at [335, 215] on button "Comment" at bounding box center [353, 220] width 41 height 16
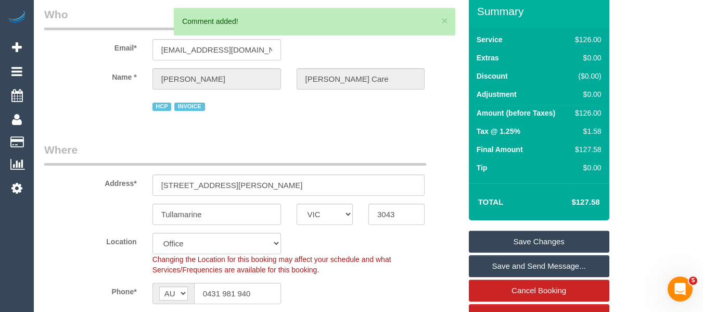
scroll to position [41, 0]
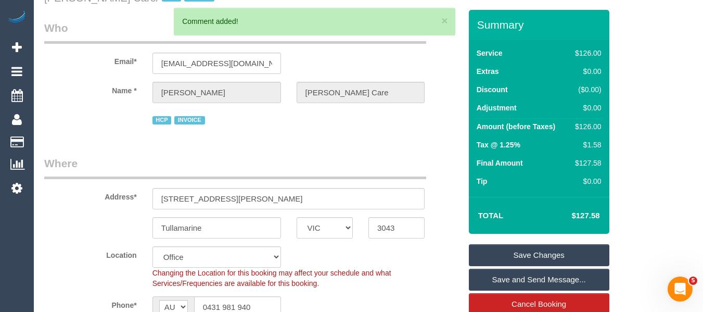
click at [527, 252] on link "Save Changes" at bounding box center [539, 255] width 141 height 22
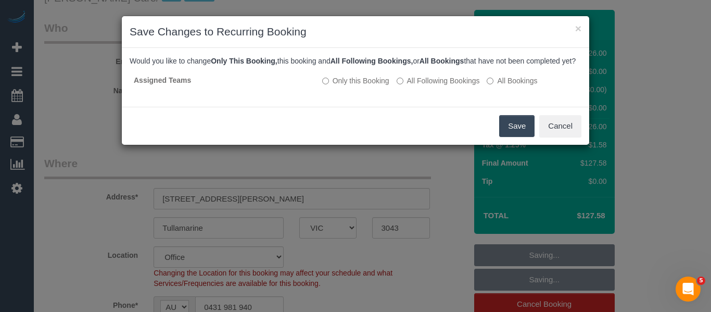
click at [517, 134] on button "Save" at bounding box center [516, 126] width 35 height 22
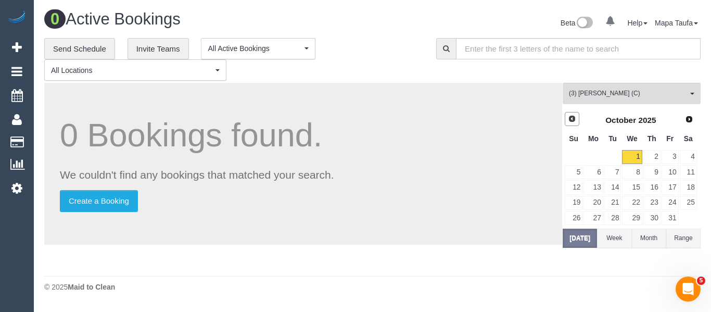
click at [573, 118] on span "Prev" at bounding box center [572, 119] width 8 height 8
click at [620, 216] on link "30" at bounding box center [612, 218] width 17 height 14
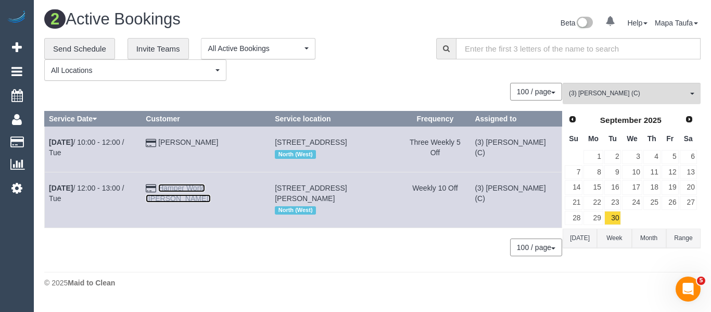
drag, startPoint x: 211, startPoint y: 192, endPoint x: 203, endPoint y: 188, distance: 9.3
click at [591, 91] on span "(3) [PERSON_NAME] (C)" at bounding box center [628, 93] width 119 height 9
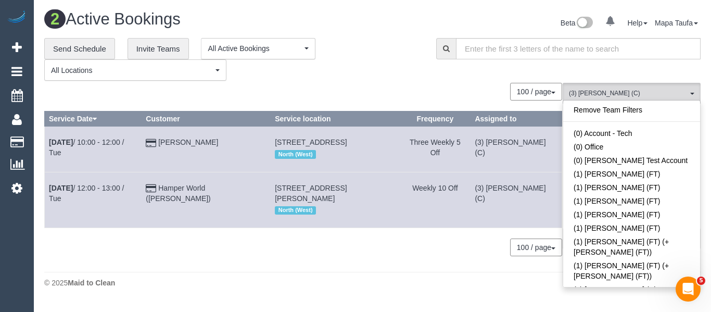
scroll to position [2160, 0]
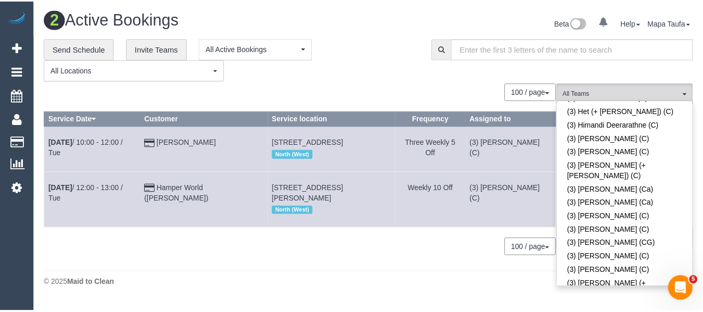
scroll to position [1916, 0]
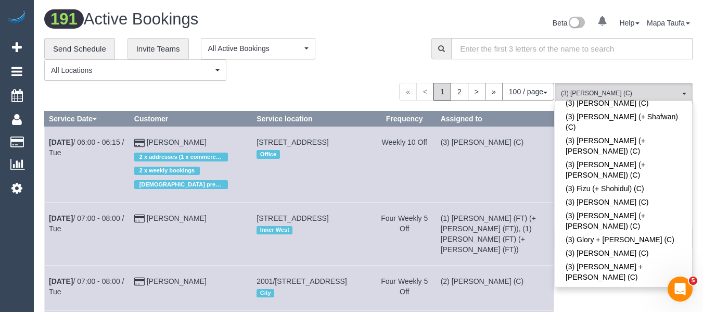
click at [343, 78] on div "**********" at bounding box center [230, 59] width 372 height 43
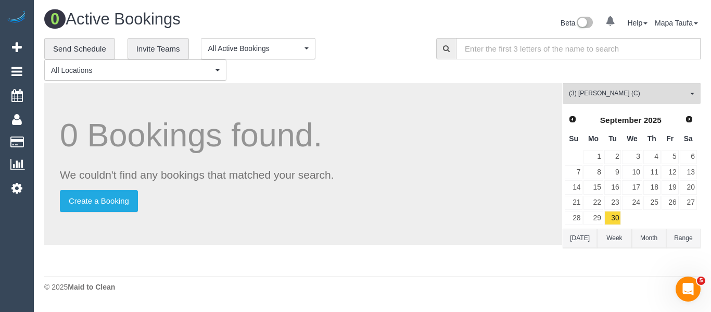
click at [580, 238] on button "Today" at bounding box center [580, 238] width 34 height 19
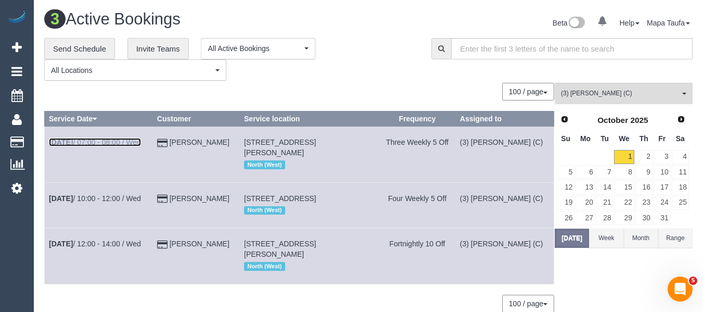
click at [113, 142] on link "Oct 1st / 07:00 - 08:00 / Wed" at bounding box center [95, 142] width 92 height 8
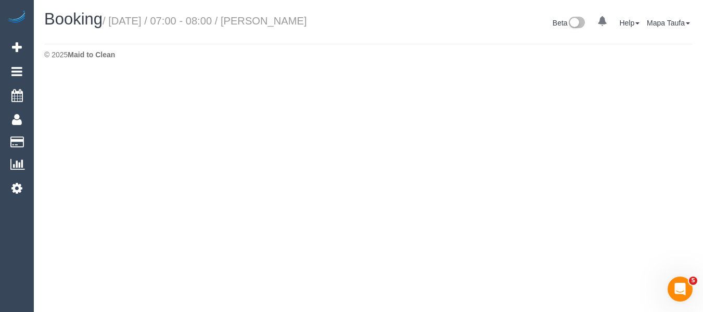
select select "VIC"
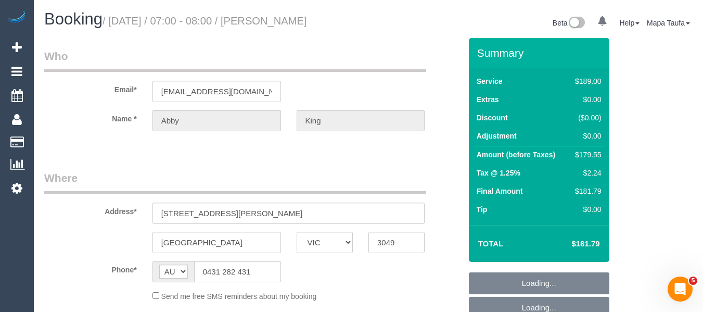
select select "object:9159"
select select "string:stripe-pm_1QFPcG2GScqysDRV2aDck6G5"
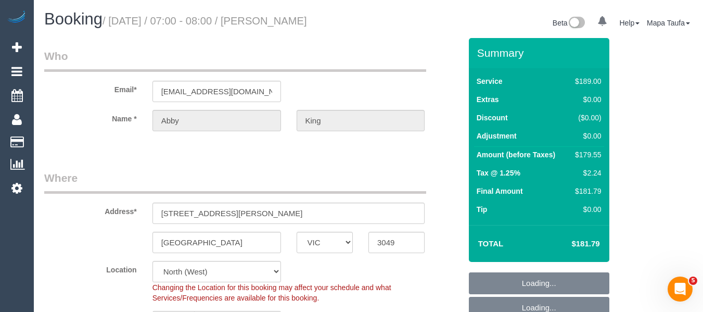
select select "number:28"
select select "number:16"
select select "number:19"
select select "number:24"
select select "number:34"
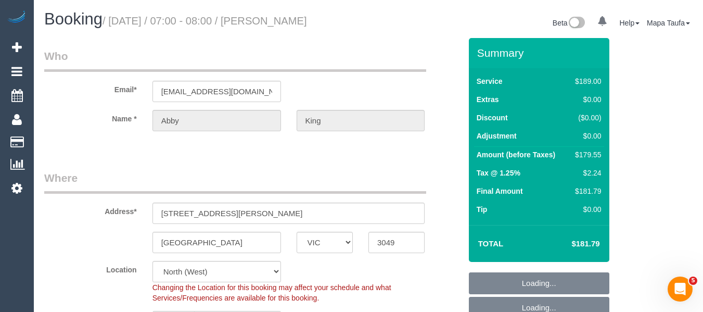
select select "number:26"
select select "object:9310"
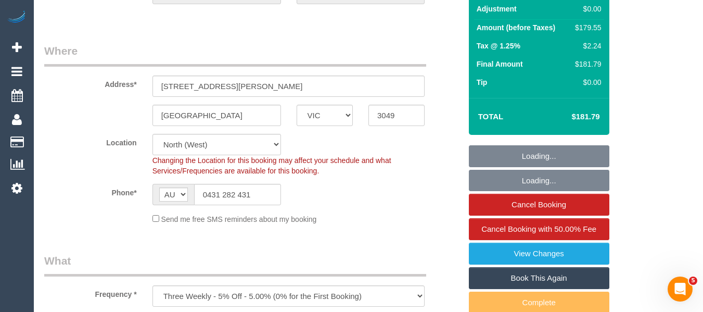
scroll to position [156, 0]
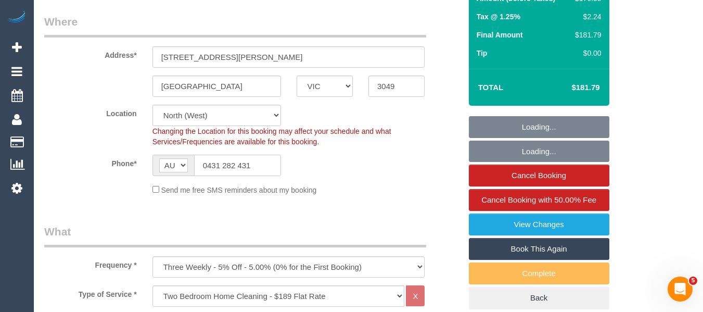
click at [250, 165] on input "0431 282 431" at bounding box center [237, 165] width 87 height 21
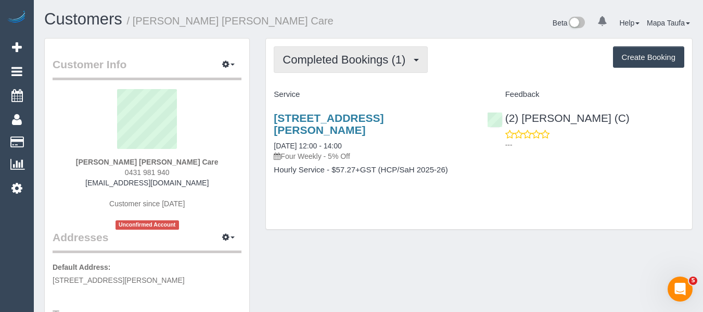
click at [359, 61] on span "Completed Bookings (1)" at bounding box center [347, 59] width 128 height 13
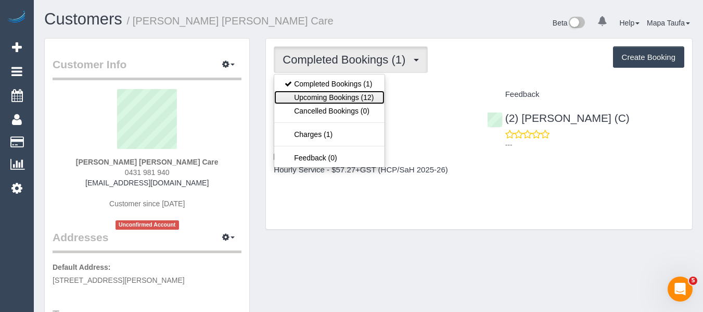
click at [353, 103] on link "Upcoming Bookings (12)" at bounding box center [329, 98] width 110 height 14
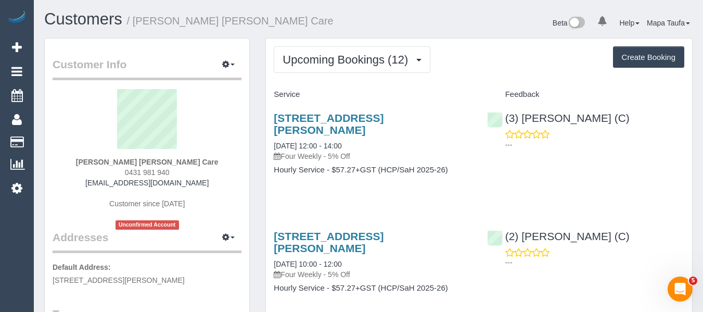
drag, startPoint x: 132, startPoint y: 175, endPoint x: 128, endPoint y: 169, distance: 7.2
click at [123, 174] on div "[PERSON_NAME] [PERSON_NAME] Care 0431 981 940 [EMAIL_ADDRESS][DOMAIN_NAME] Cust…" at bounding box center [147, 159] width 189 height 141
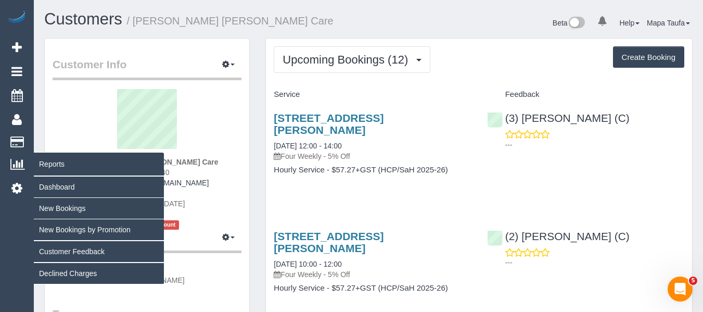
copy span "0431 981 940"
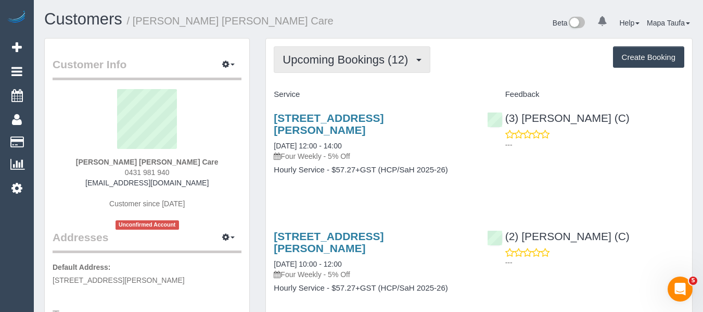
click at [303, 60] on span "Upcoming Bookings (12)" at bounding box center [348, 59] width 131 height 13
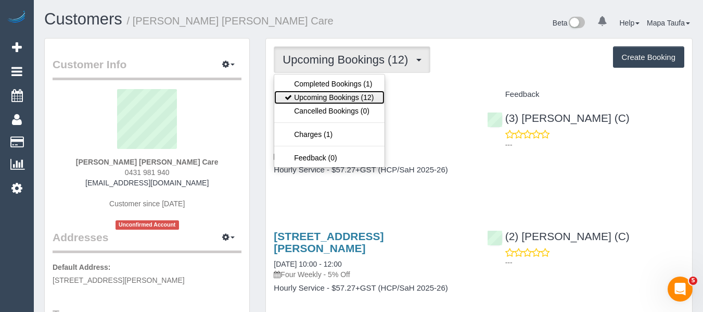
click at [333, 94] on link "Upcoming Bookings (12)" at bounding box center [329, 98] width 110 height 14
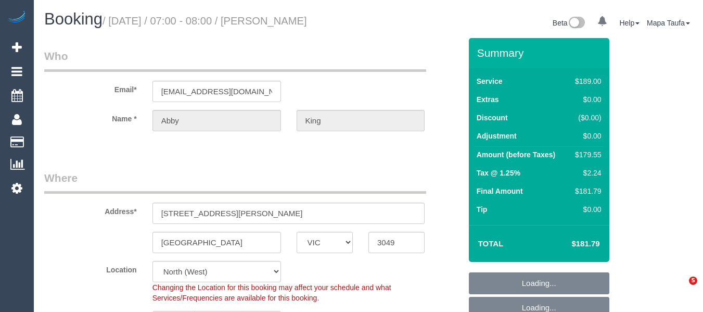
select select "VIC"
select select "number:28"
select select "number:16"
select select "number:19"
select select "number:24"
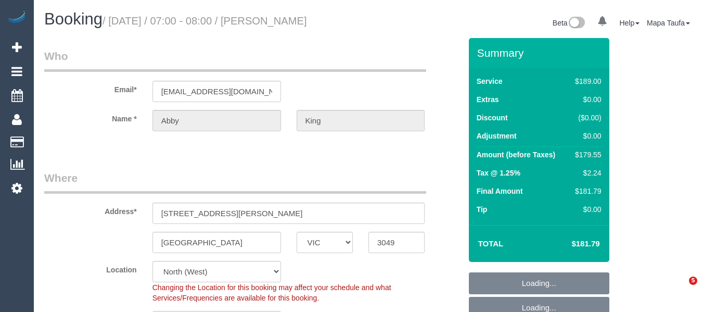
select select "number:34"
select select "number:26"
